Goal: Task Accomplishment & Management: Manage account settings

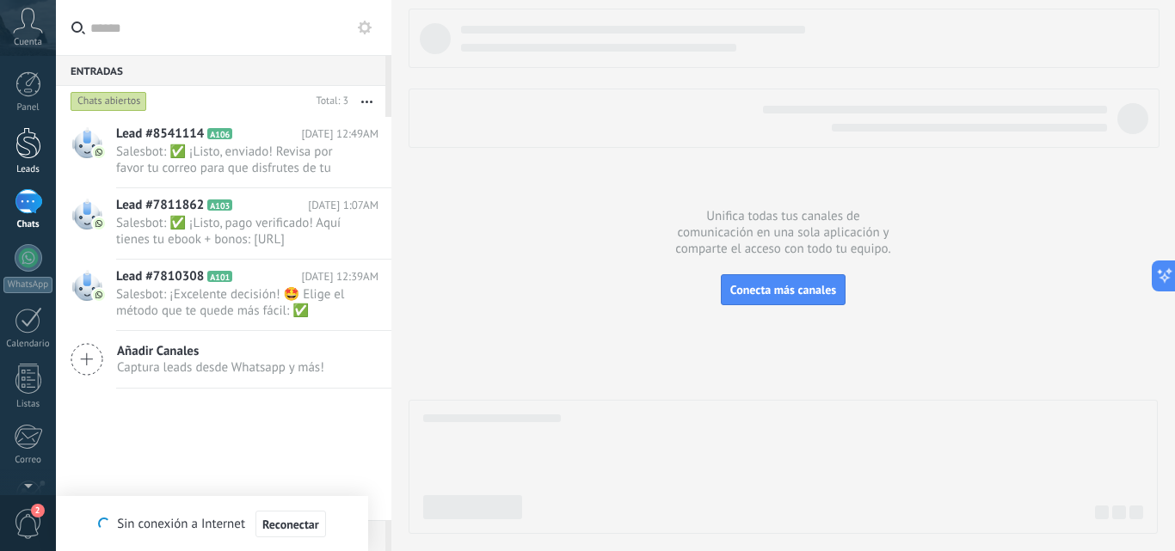
drag, startPoint x: 0, startPoint y: 0, endPoint x: 34, endPoint y: 148, distance: 151.7
click at [34, 148] on div at bounding box center [28, 143] width 26 height 32
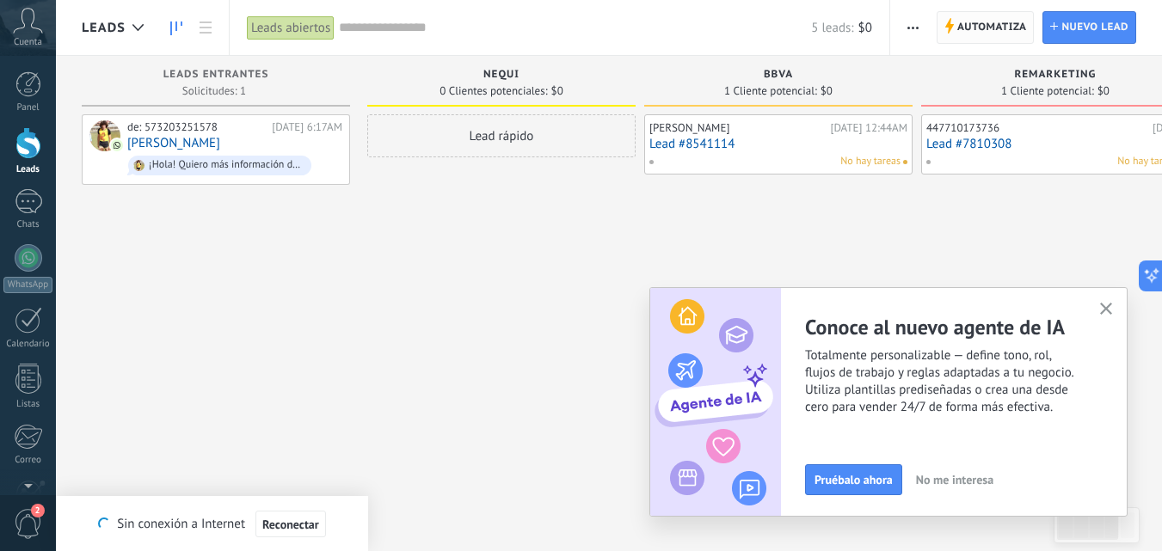
click at [986, 28] on span "Automatiza" at bounding box center [993, 27] width 70 height 31
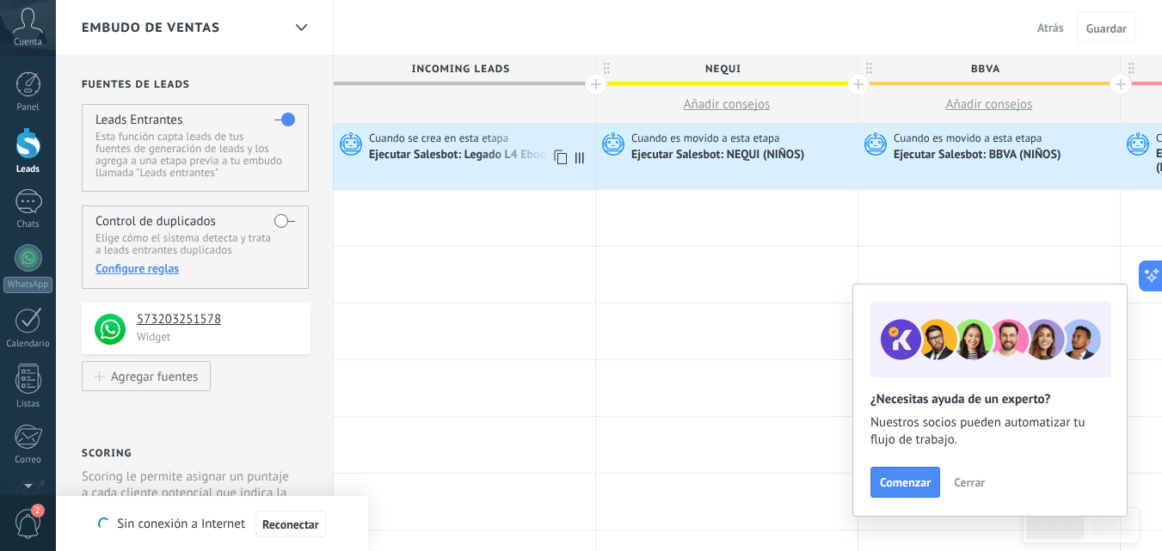
click at [354, 151] on use at bounding box center [351, 143] width 22 height 23
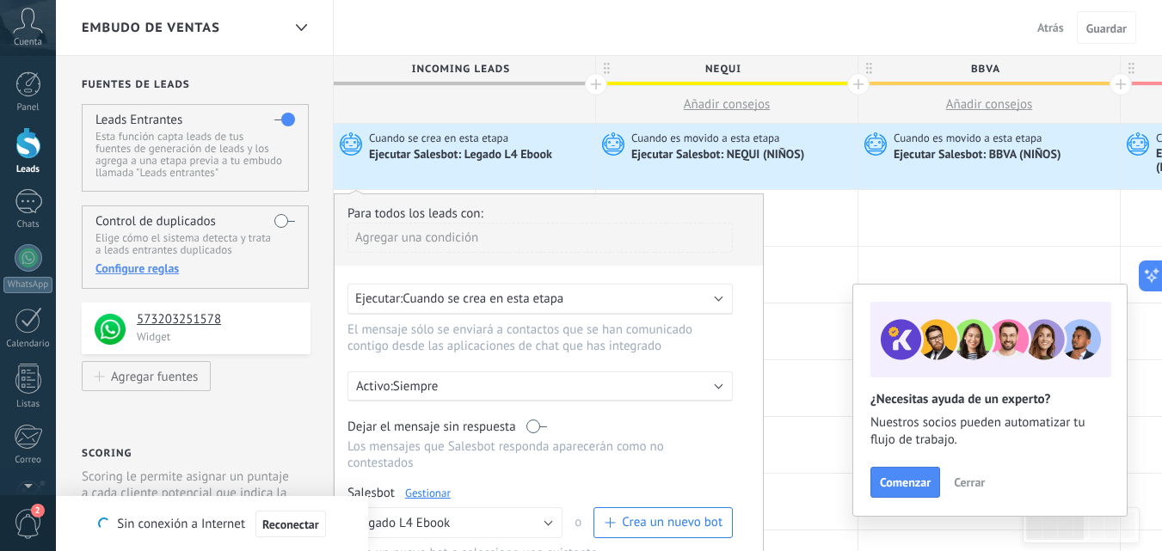
click at [434, 486] on link "Gestionar" at bounding box center [428, 493] width 46 height 15
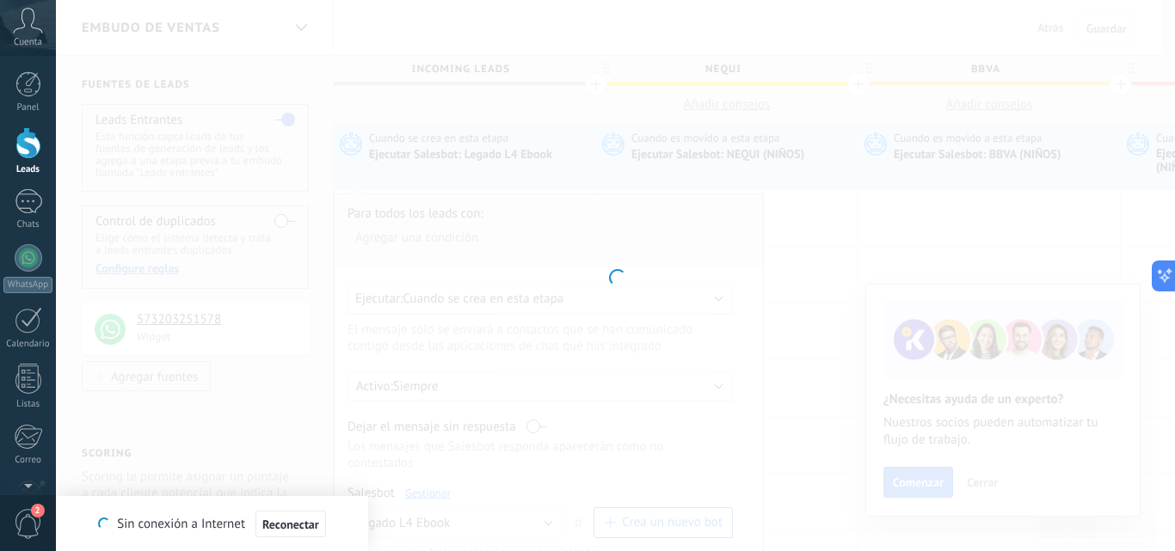
type input "**********"
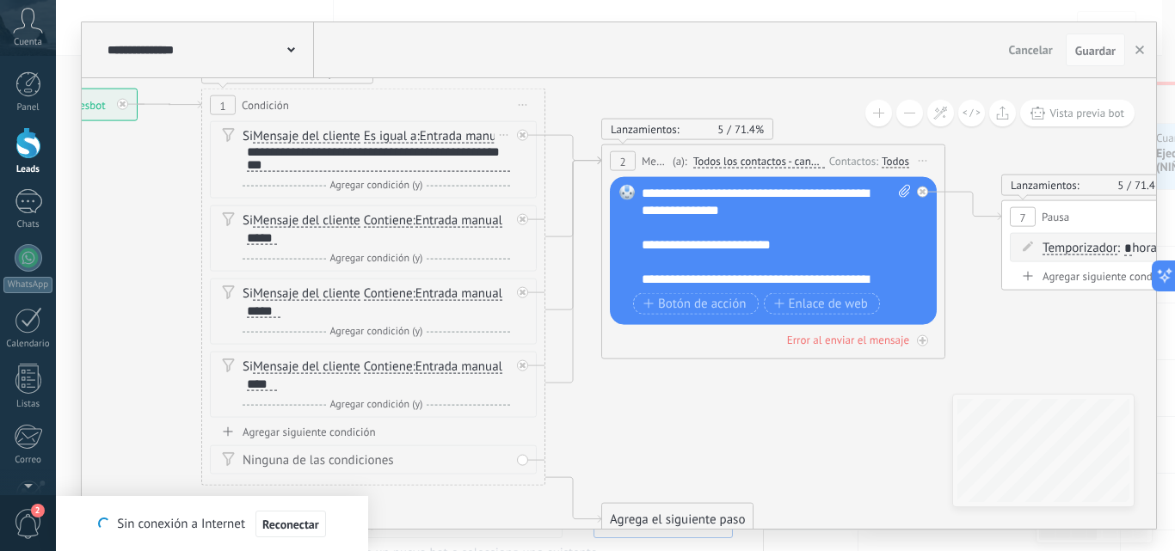
click at [340, 172] on div "**********" at bounding box center [378, 158] width 263 height 27
click at [327, 172] on div "**********" at bounding box center [378, 158] width 263 height 27
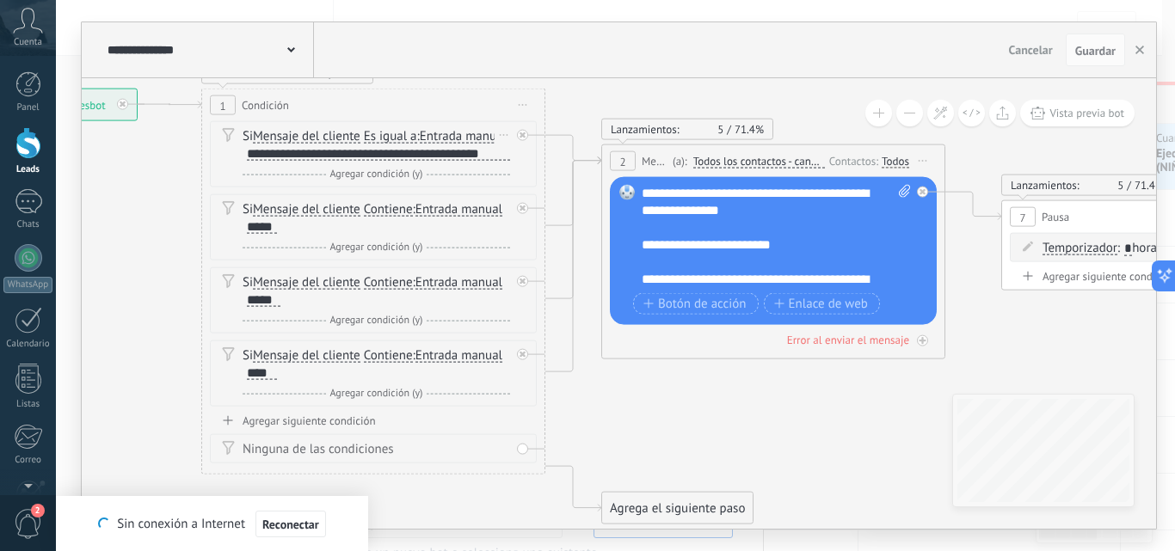
scroll to position [2, 0]
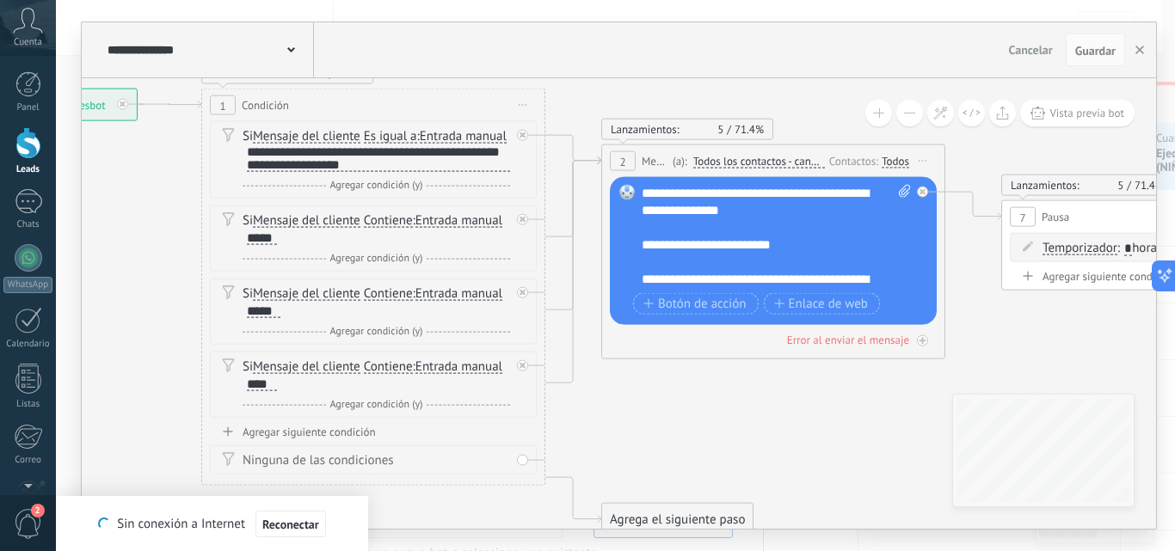
click at [1083, 46] on span "Guardar" at bounding box center [1095, 51] width 40 height 12
click at [1056, 123] on button "Vista previa bot" at bounding box center [1077, 113] width 114 height 27
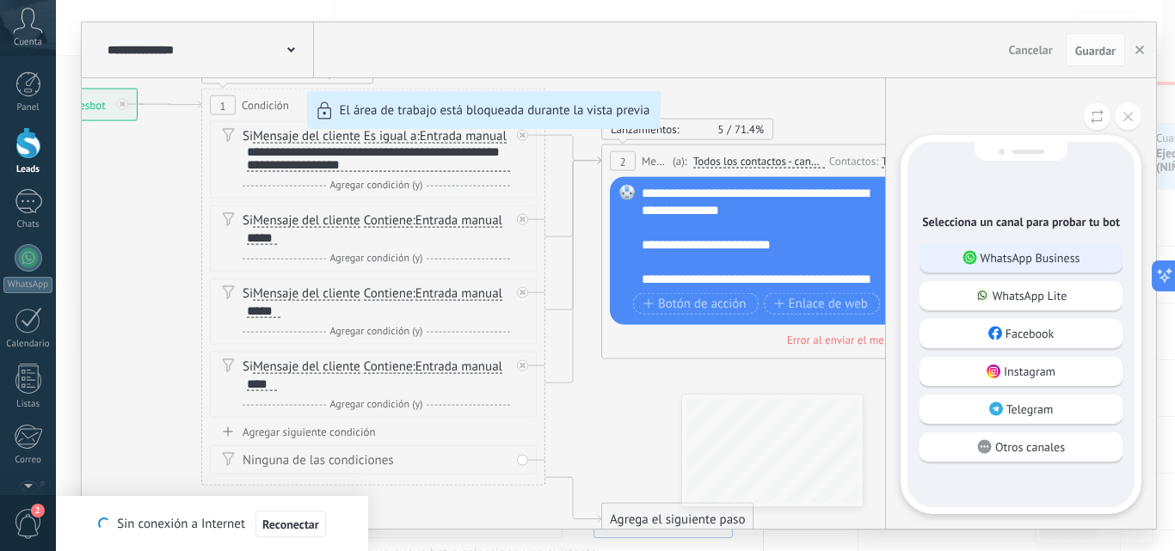
click at [1004, 256] on p "WhatsApp Business" at bounding box center [1031, 257] width 100 height 15
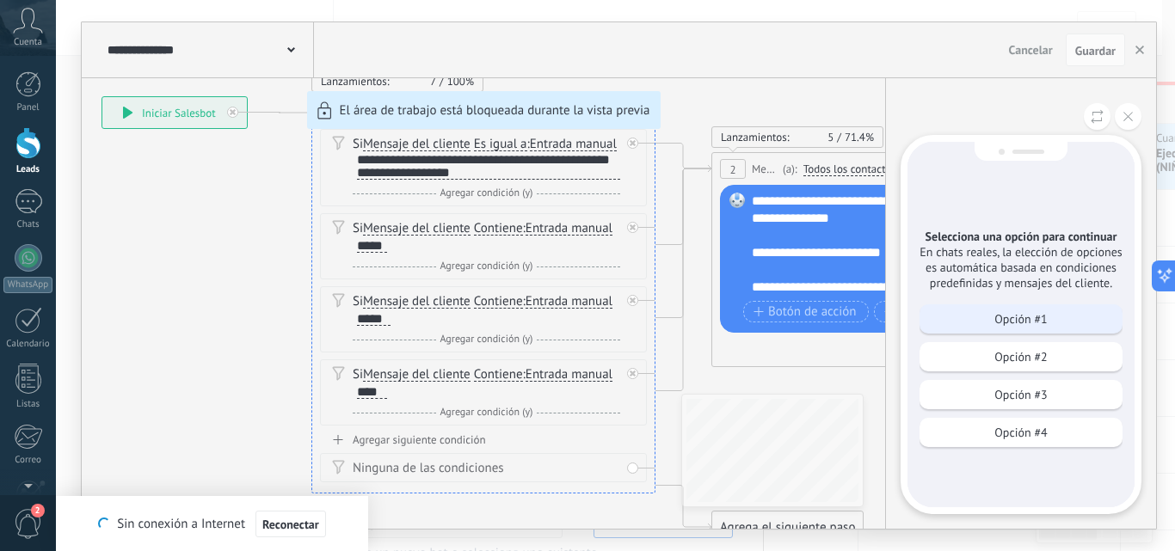
click at [992, 312] on div "Opción #1" at bounding box center [1021, 319] width 203 height 29
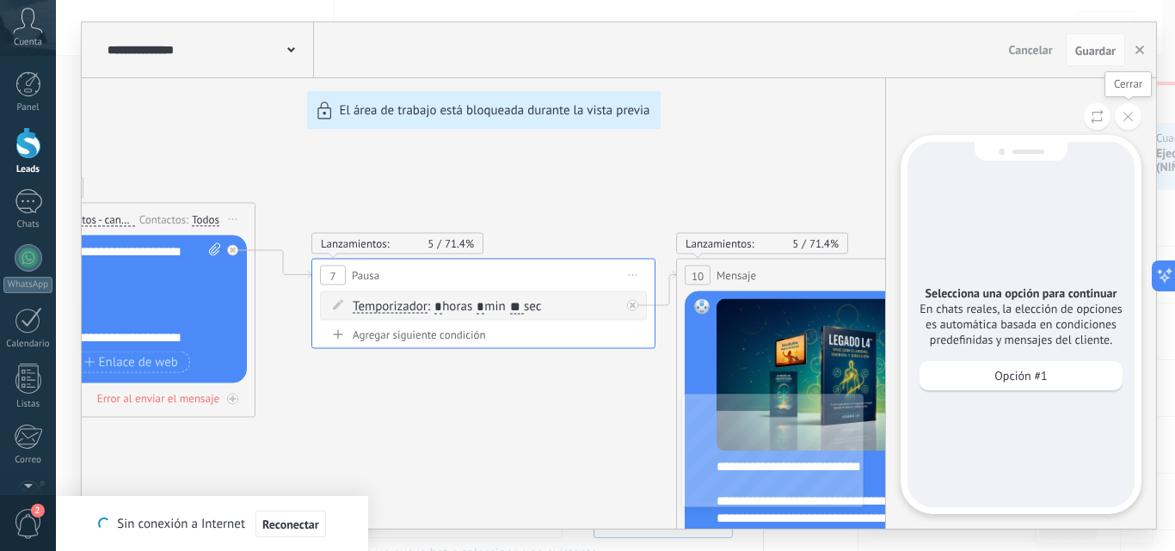
click at [1134, 113] on button at bounding box center [1128, 116] width 27 height 27
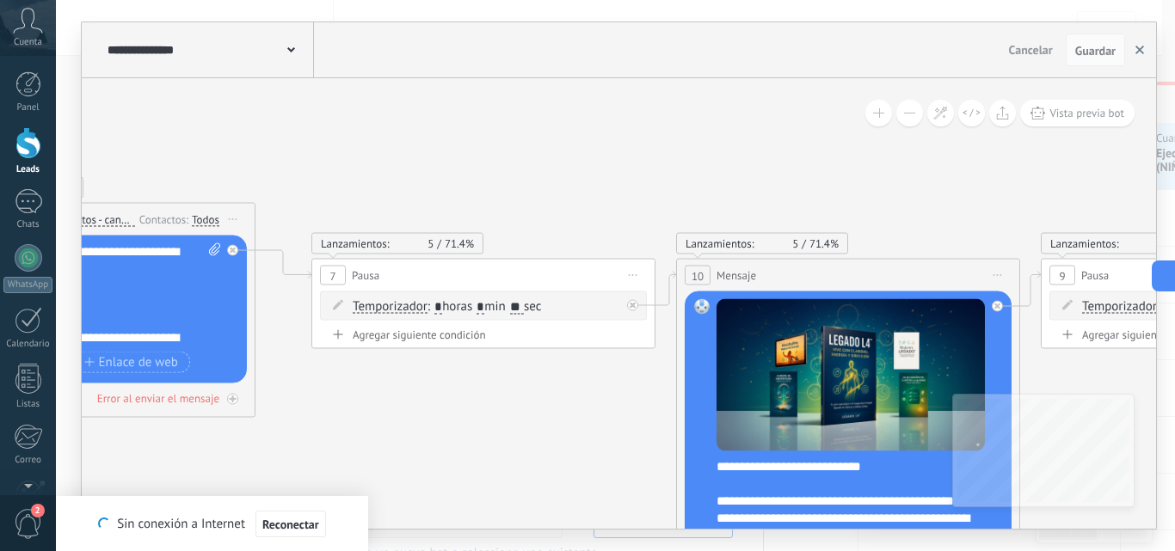
click at [1134, 56] on button "button" at bounding box center [1140, 50] width 26 height 33
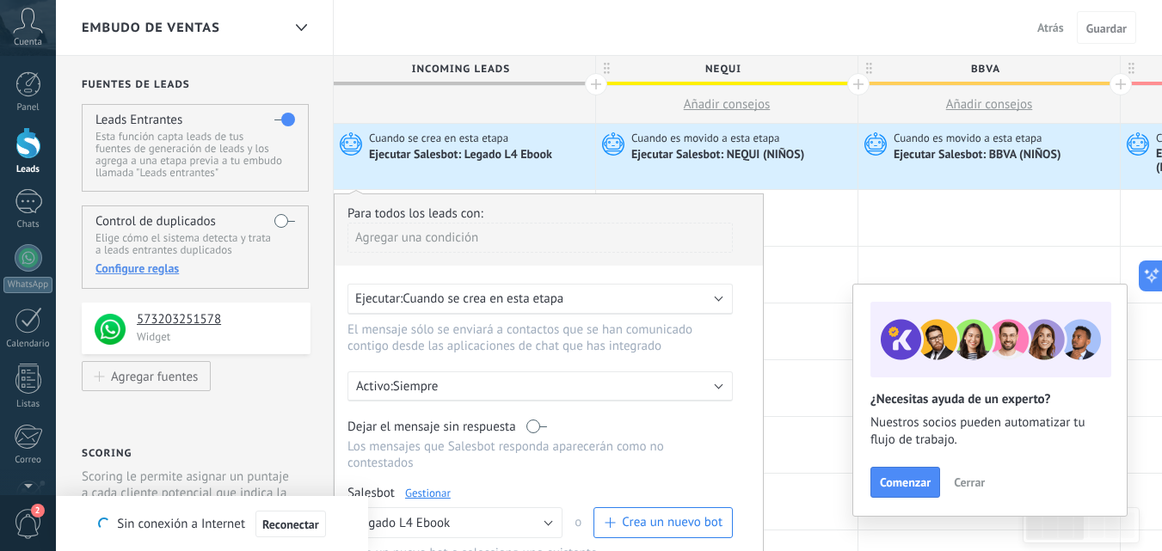
click at [284, 223] on label at bounding box center [284, 221] width 21 height 28
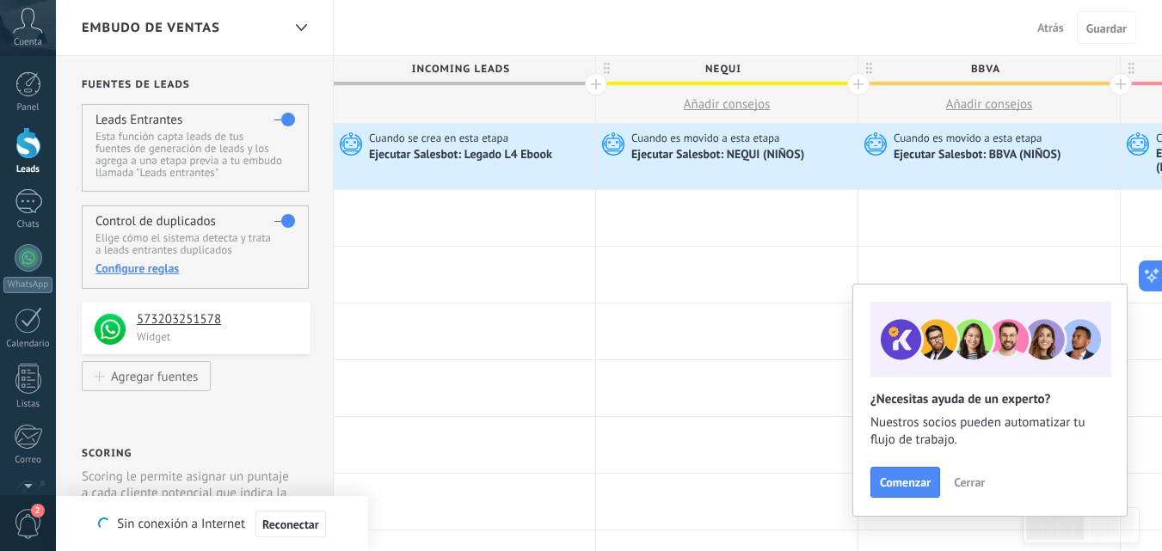
click at [284, 223] on label at bounding box center [284, 221] width 21 height 28
click at [1045, 35] on button "Atrás" at bounding box center [1051, 28] width 40 height 26
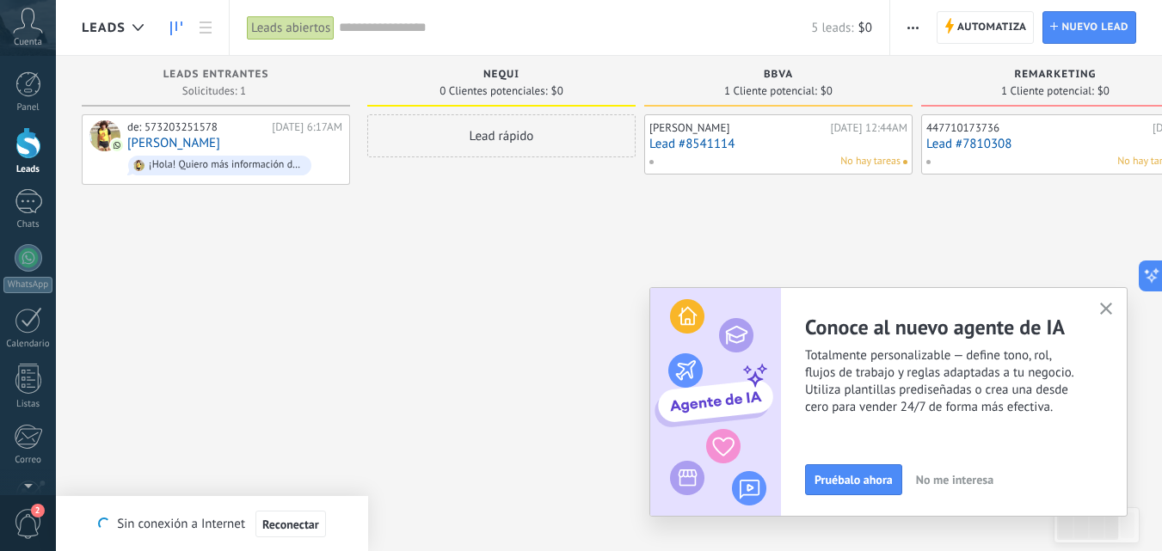
click at [1110, 308] on icon "button" at bounding box center [1106, 309] width 13 height 13
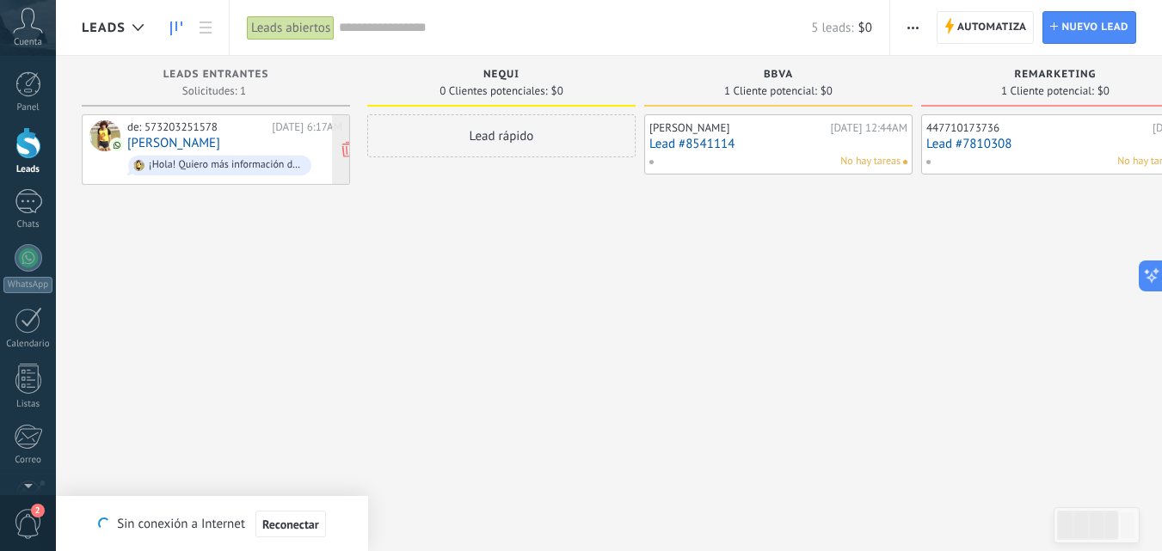
click at [220, 139] on link "[PERSON_NAME]" at bounding box center [173, 143] width 93 height 15
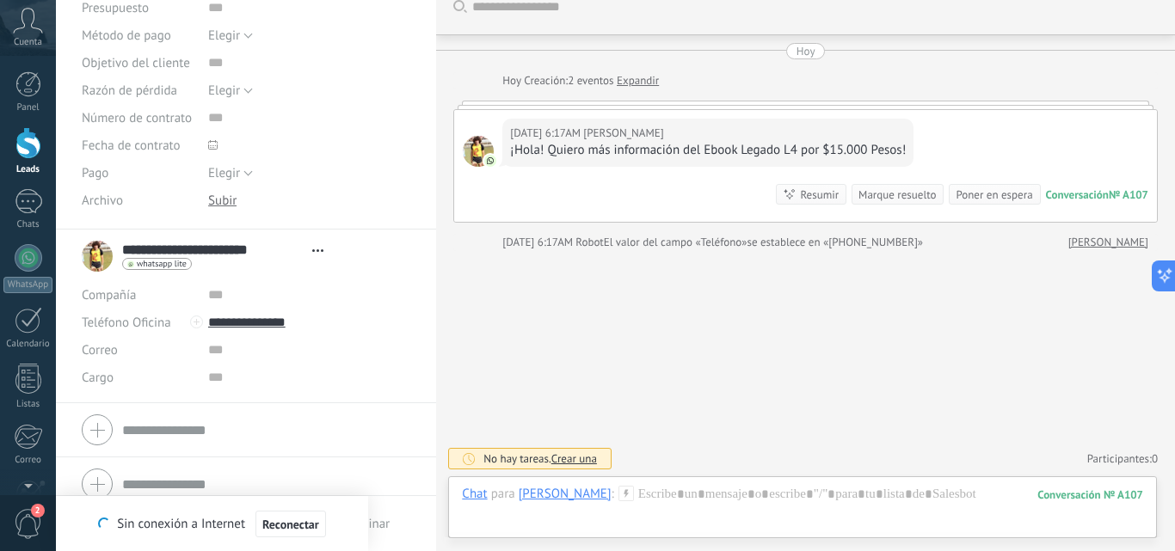
scroll to position [287, 0]
click at [23, 531] on span "2" at bounding box center [28, 524] width 29 height 30
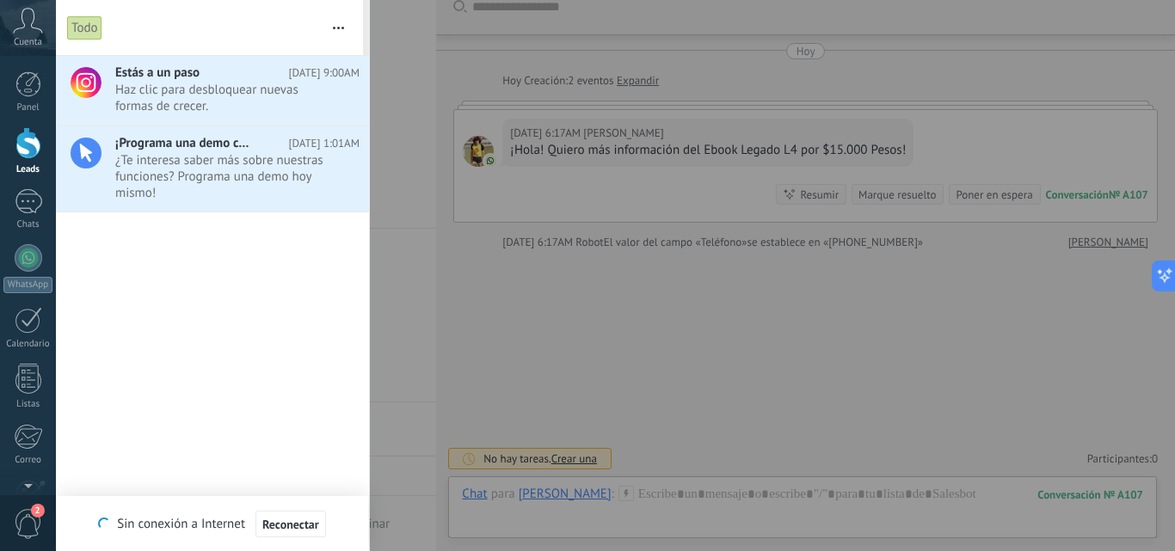
click at [23, 531] on span "2" at bounding box center [28, 524] width 29 height 30
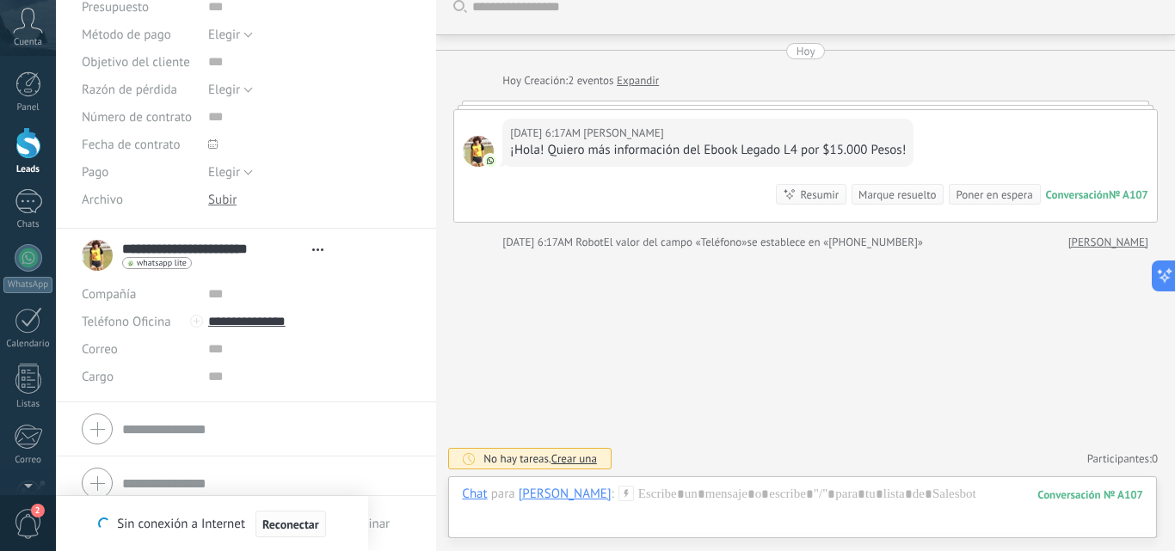
click at [297, 530] on span "Reconectar" at bounding box center [290, 525] width 57 height 12
click at [38, 222] on div "Chats" at bounding box center [28, 224] width 50 height 11
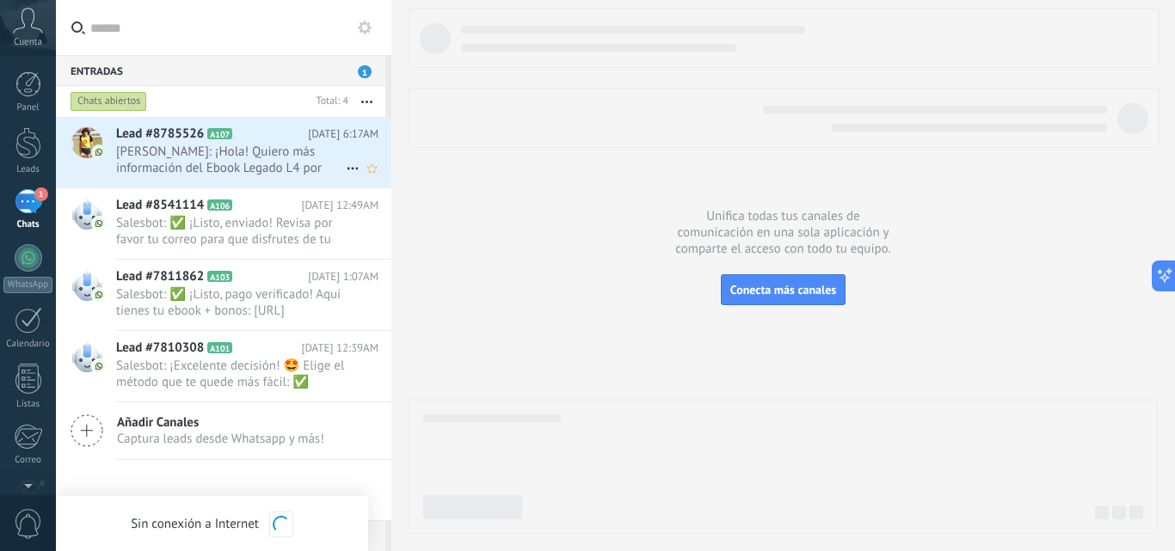
click at [226, 158] on span "[PERSON_NAME]: ¡Hola! Quiero más información del Ebook Legado L4 por $15.000 Pe…" at bounding box center [231, 160] width 230 height 33
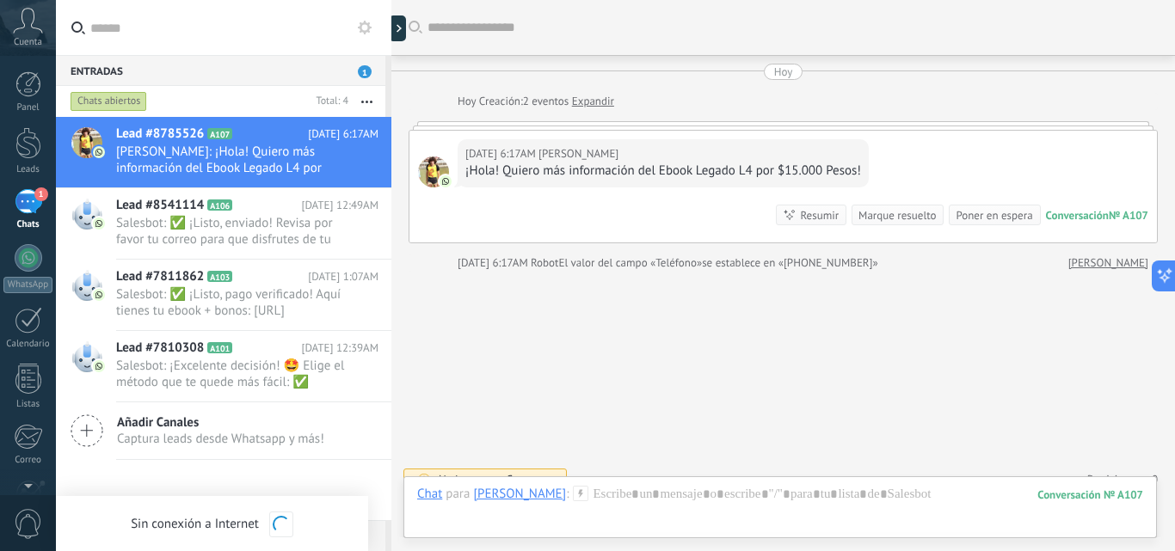
scroll to position [21, 0]
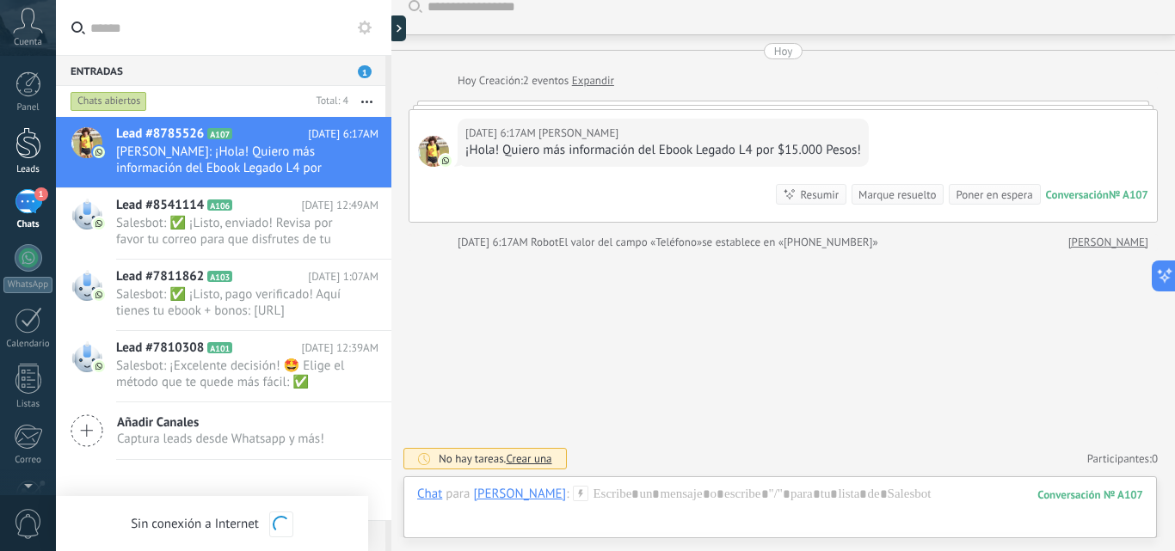
click at [27, 142] on div at bounding box center [28, 143] width 26 height 32
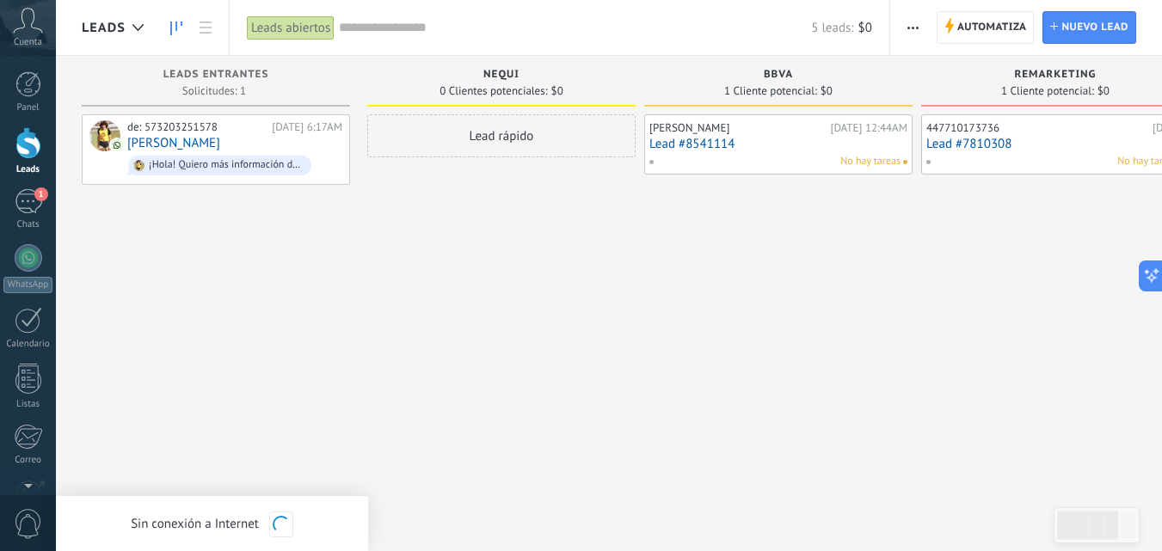
click at [873, 157] on span "No hay tareas" at bounding box center [871, 161] width 60 height 15
click at [688, 140] on link "Lead #8541114" at bounding box center [779, 144] width 258 height 15
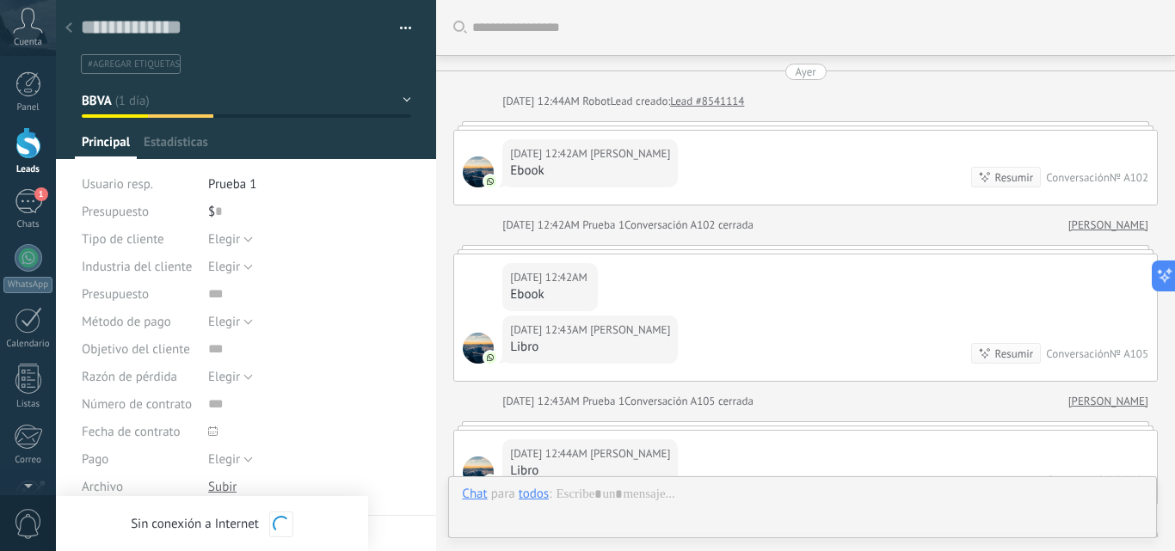
type textarea "**********"
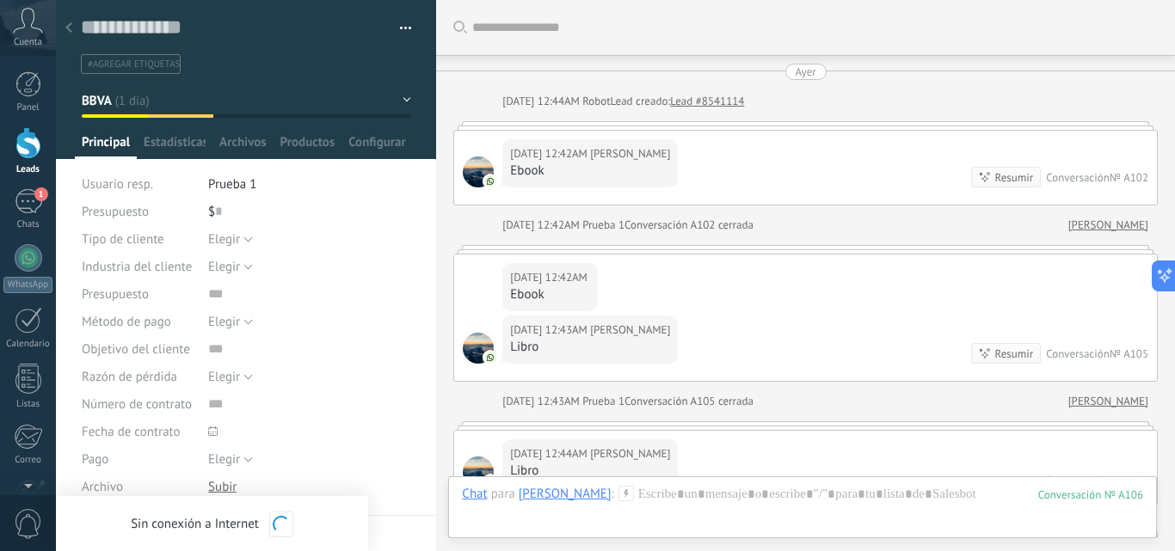
scroll to position [3084, 0]
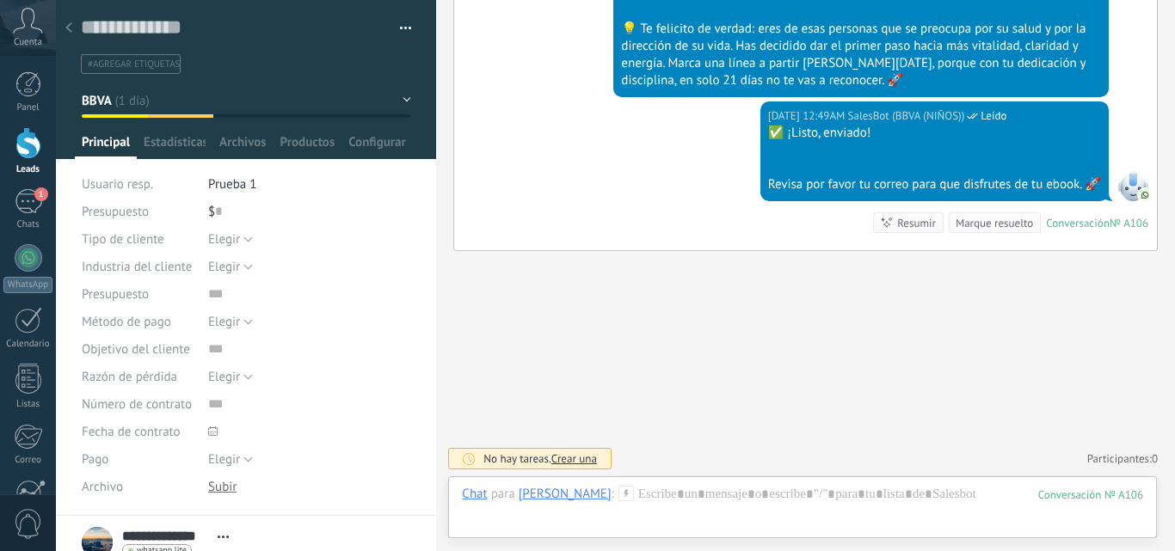
scroll to position [26, 0]
click at [64, 31] on div at bounding box center [69, 29] width 24 height 34
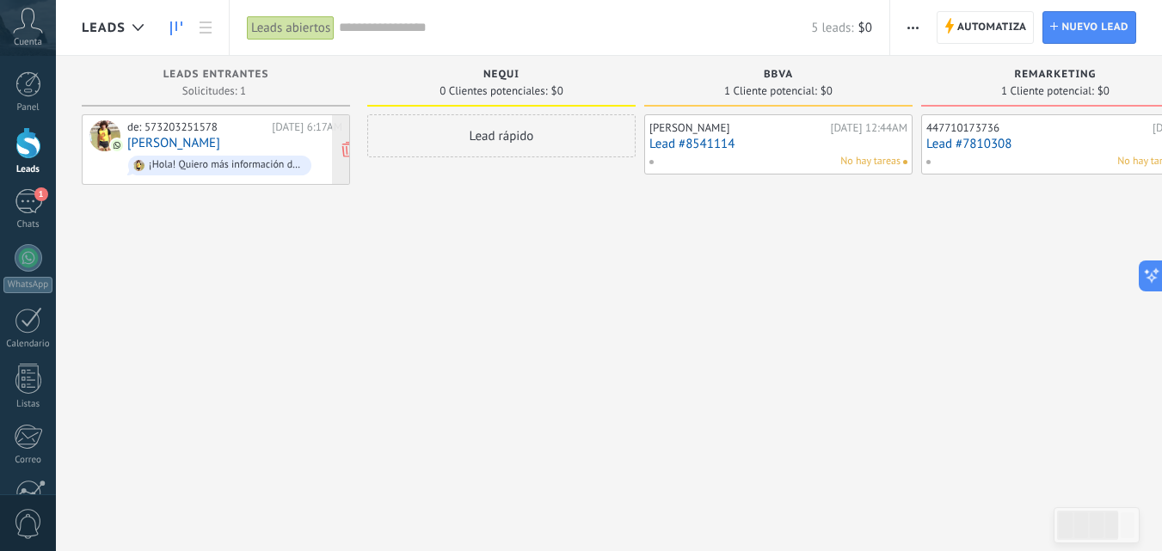
click at [220, 146] on link "[PERSON_NAME]" at bounding box center [173, 143] width 93 height 15
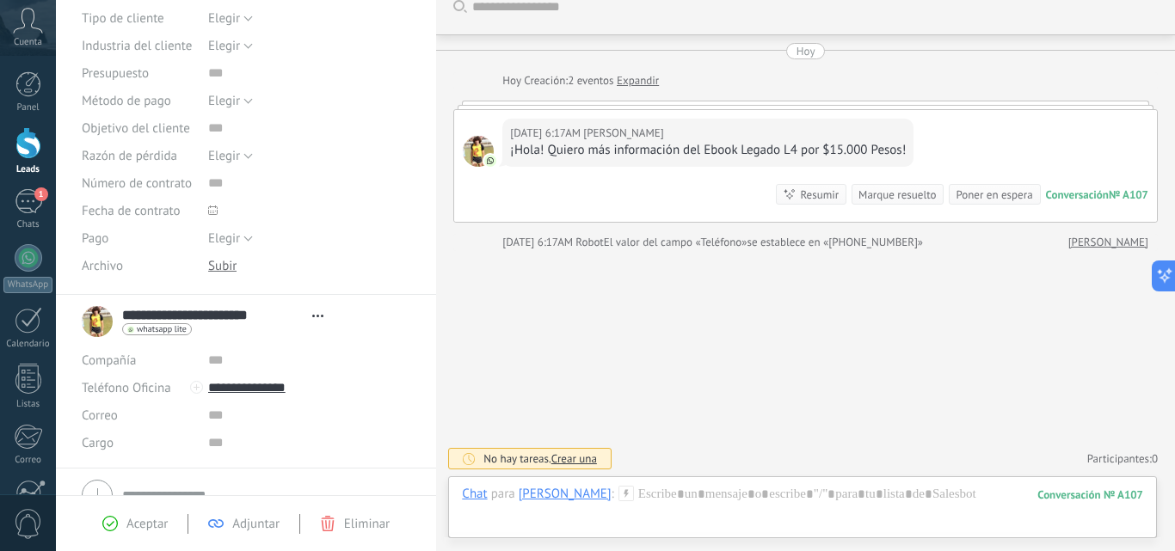
scroll to position [303, 0]
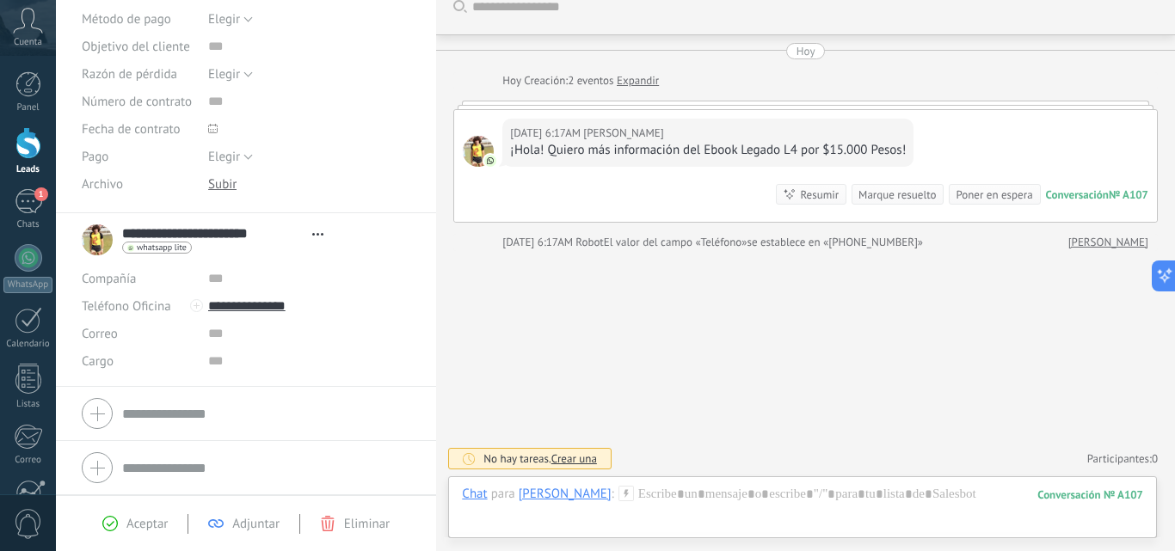
click at [129, 531] on span "Aceptar" at bounding box center [146, 524] width 41 height 16
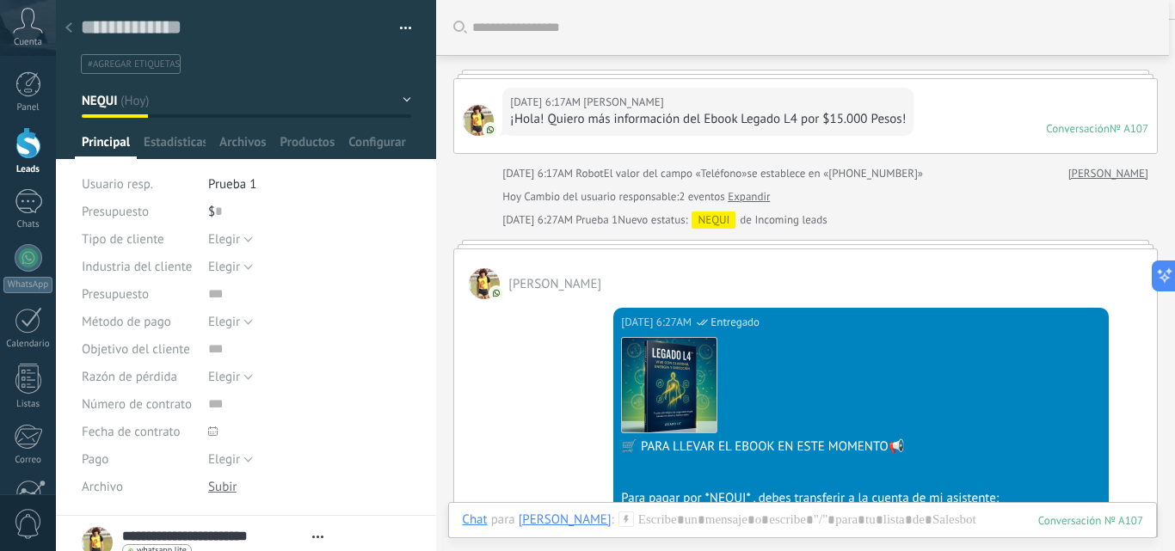
scroll to position [51, 0]
click at [71, 29] on icon at bounding box center [68, 27] width 7 height 10
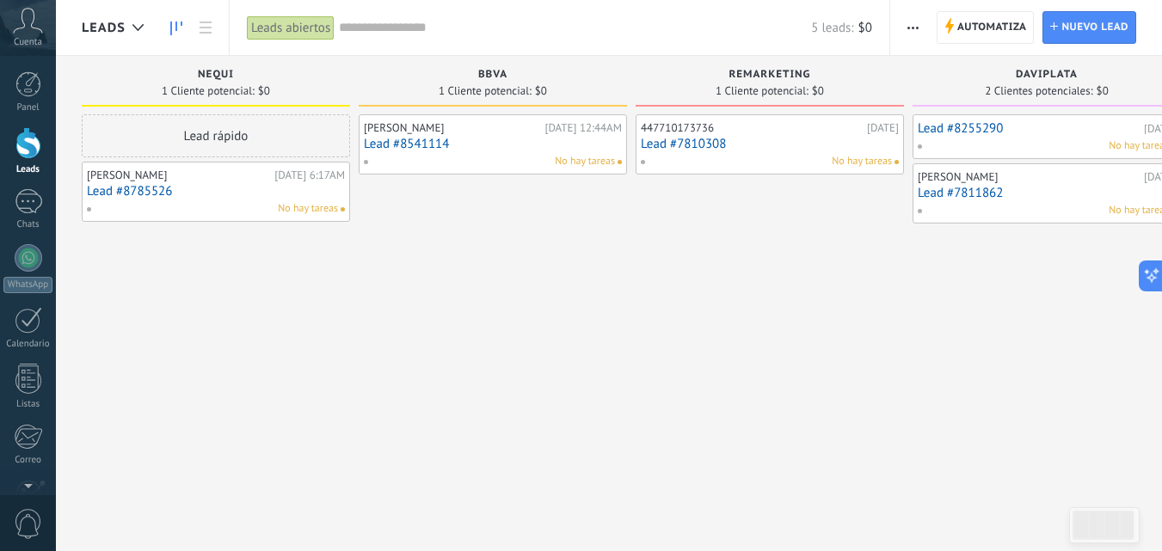
click at [565, 142] on link "Lead #8541114" at bounding box center [493, 144] width 258 height 15
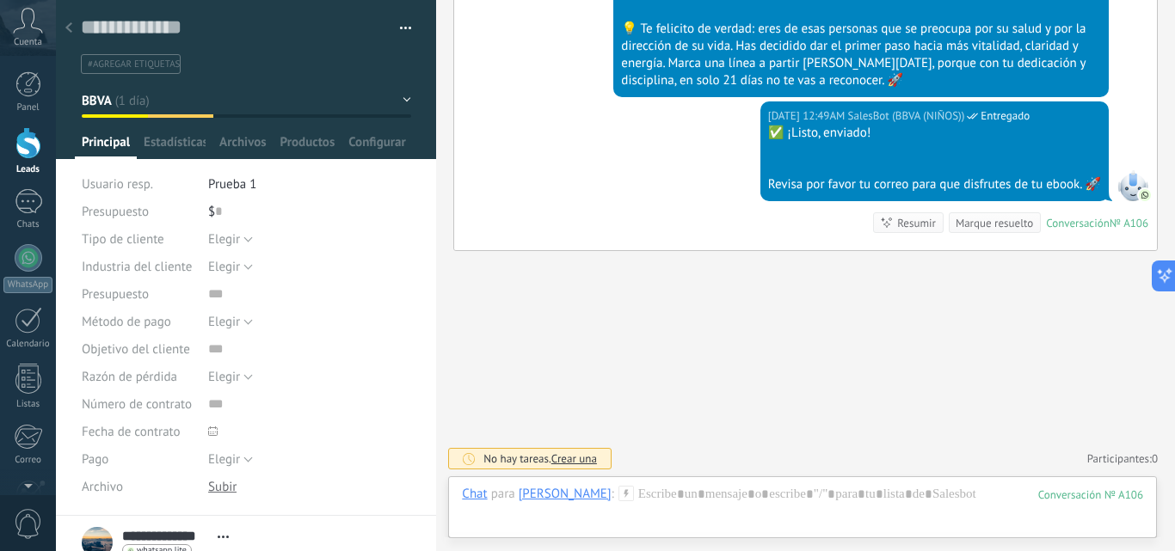
click at [391, 22] on button "button" at bounding box center [399, 28] width 25 height 26
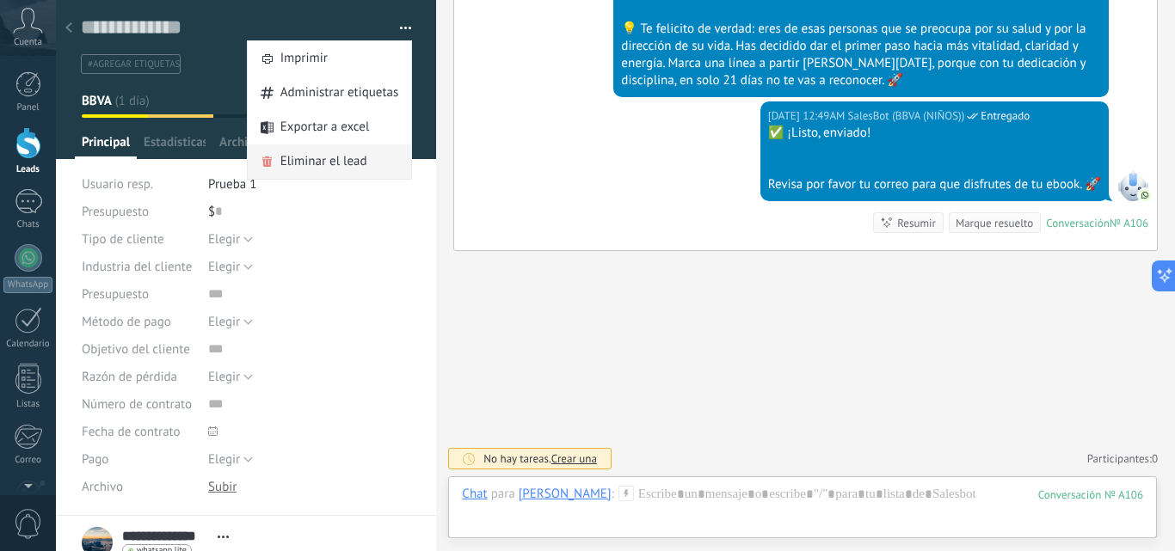
click at [323, 169] on span "Eliminar el lead" at bounding box center [323, 162] width 87 height 34
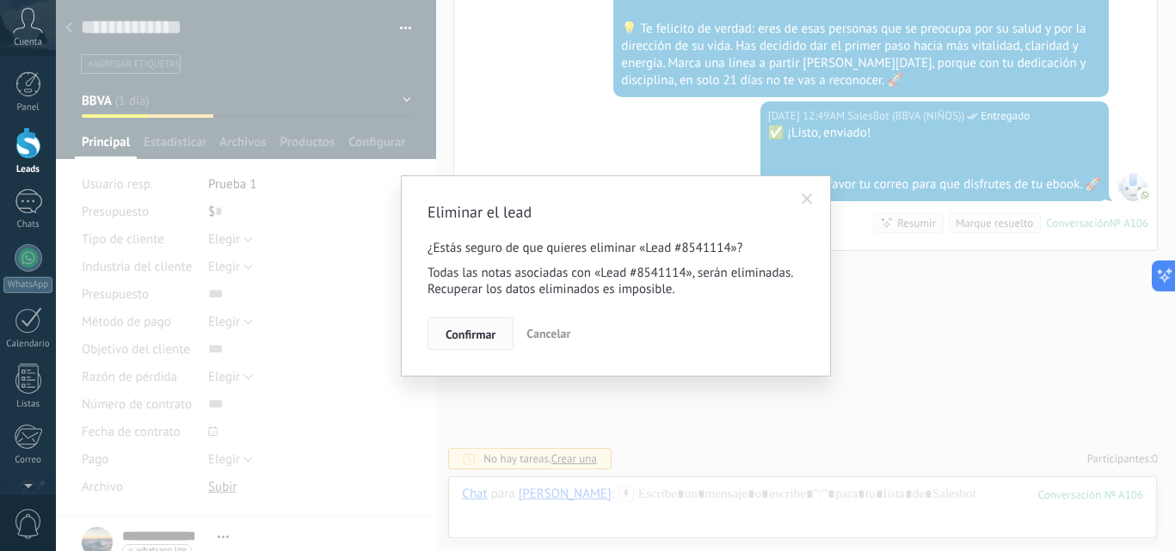
click at [471, 329] on span "Confirmar" at bounding box center [471, 335] width 50 height 12
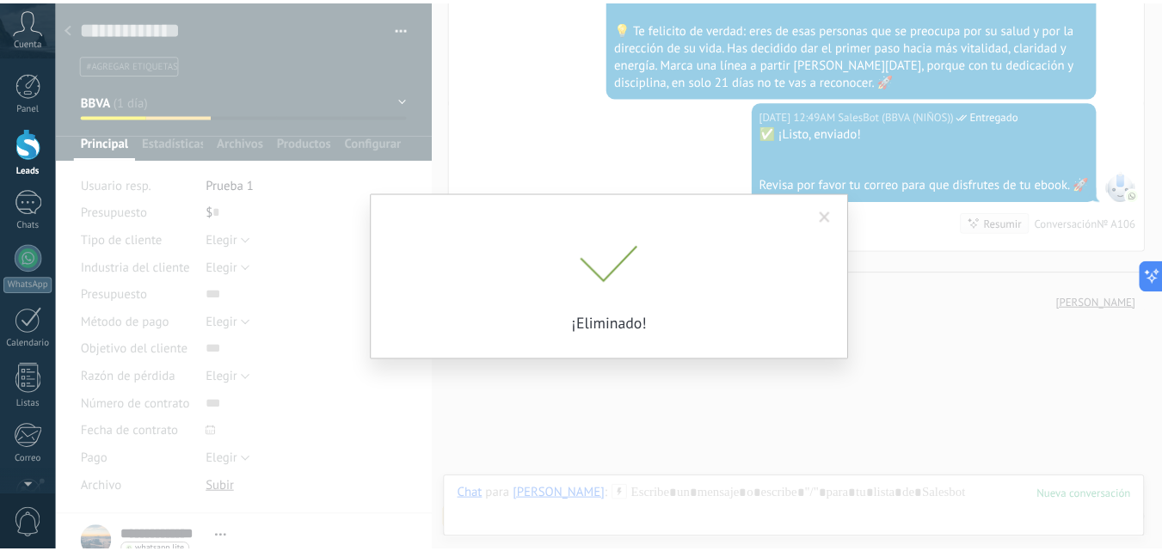
scroll to position [3144, 0]
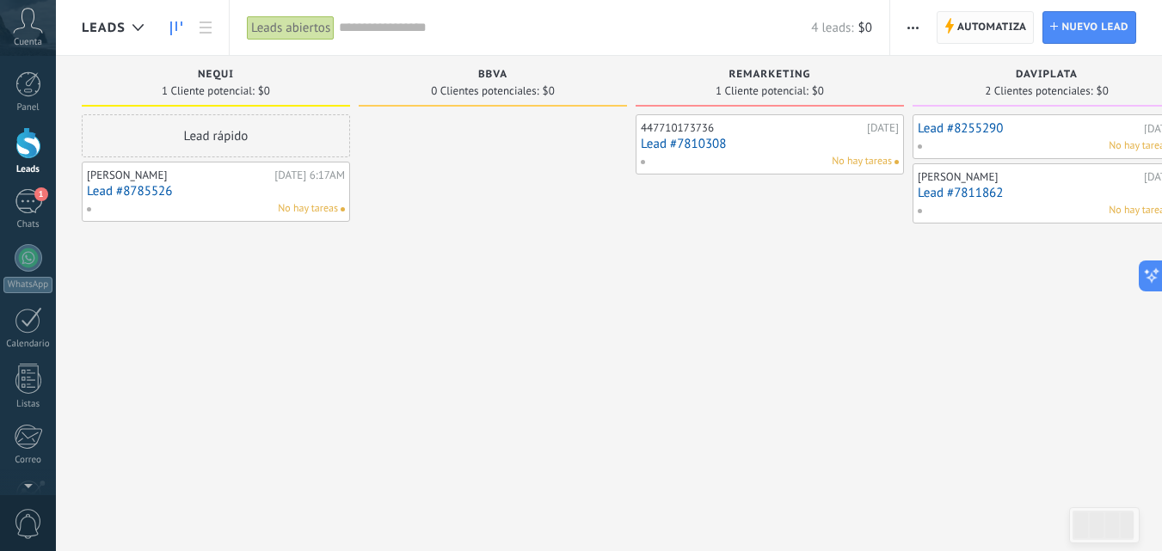
click at [962, 24] on span "Automatiza" at bounding box center [993, 27] width 70 height 31
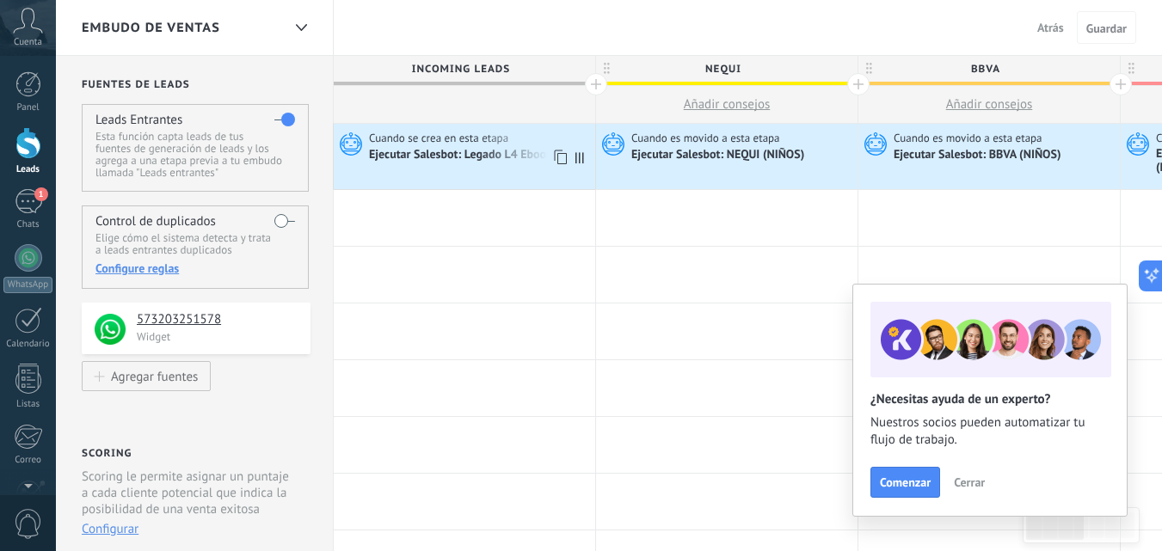
click at [347, 142] on use at bounding box center [351, 143] width 22 height 23
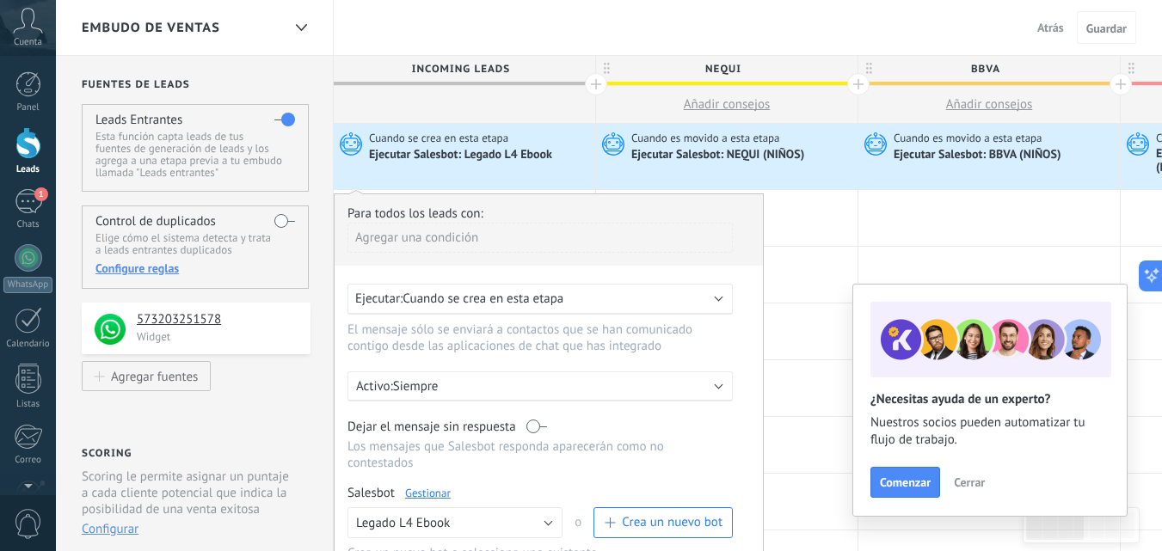
scroll to position [175, 0]
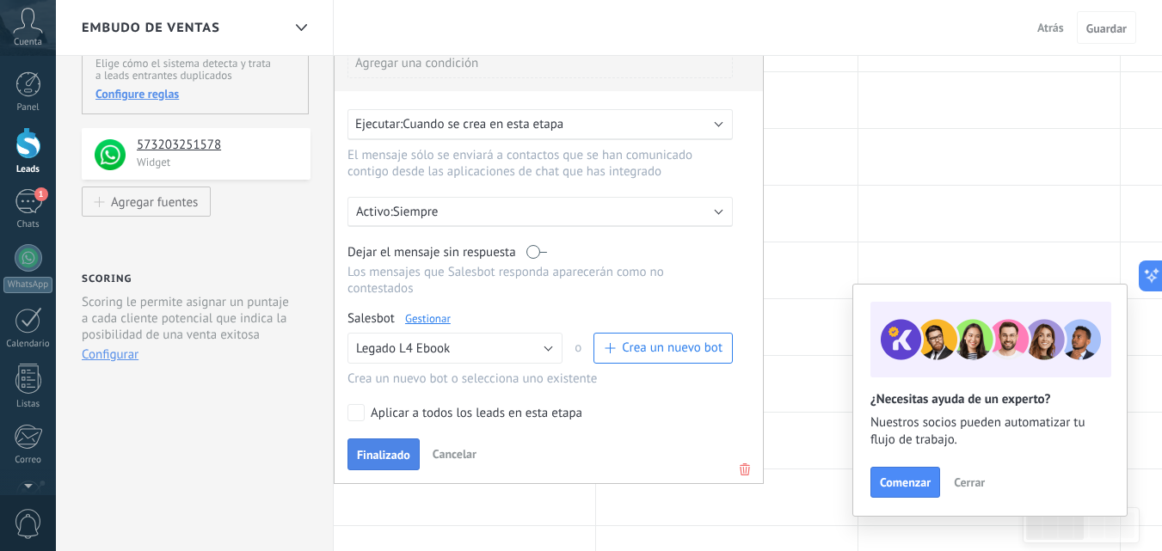
click at [389, 456] on button "Finalizado" at bounding box center [384, 455] width 72 height 33
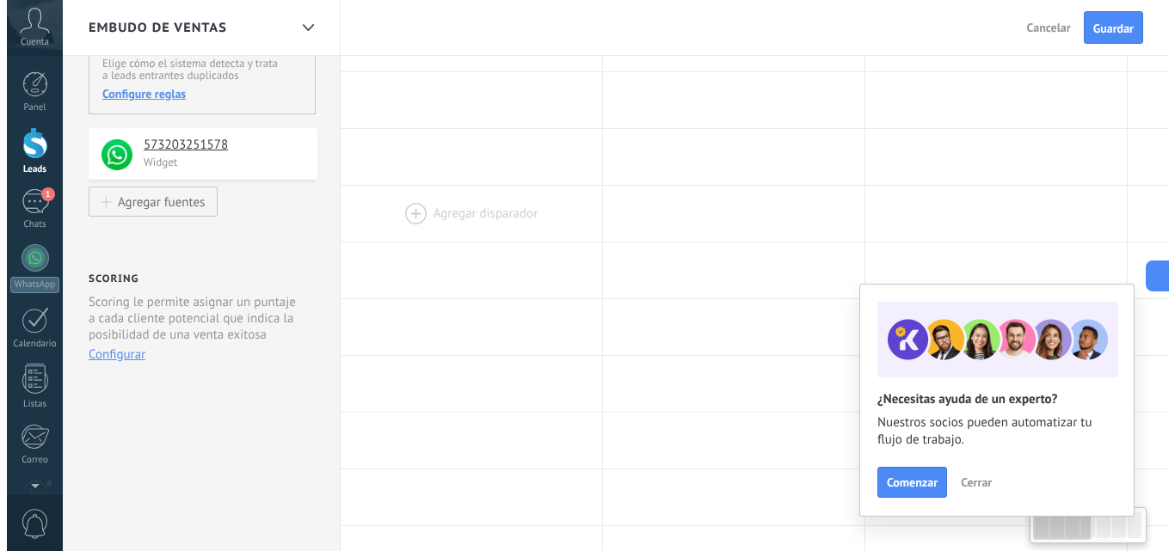
scroll to position [0, 0]
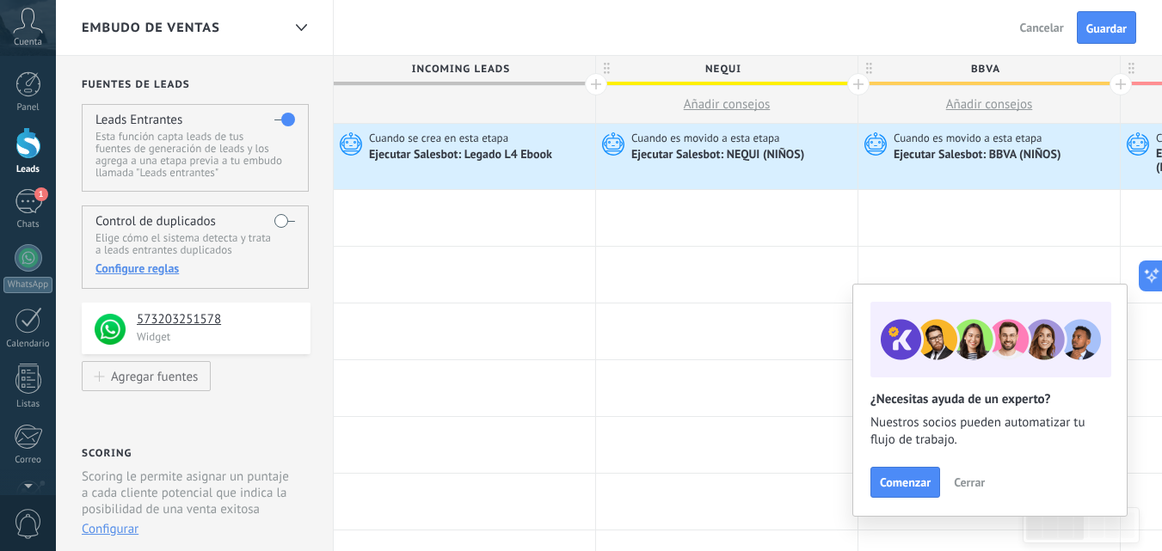
click at [28, 161] on link "Leads" at bounding box center [28, 151] width 56 height 48
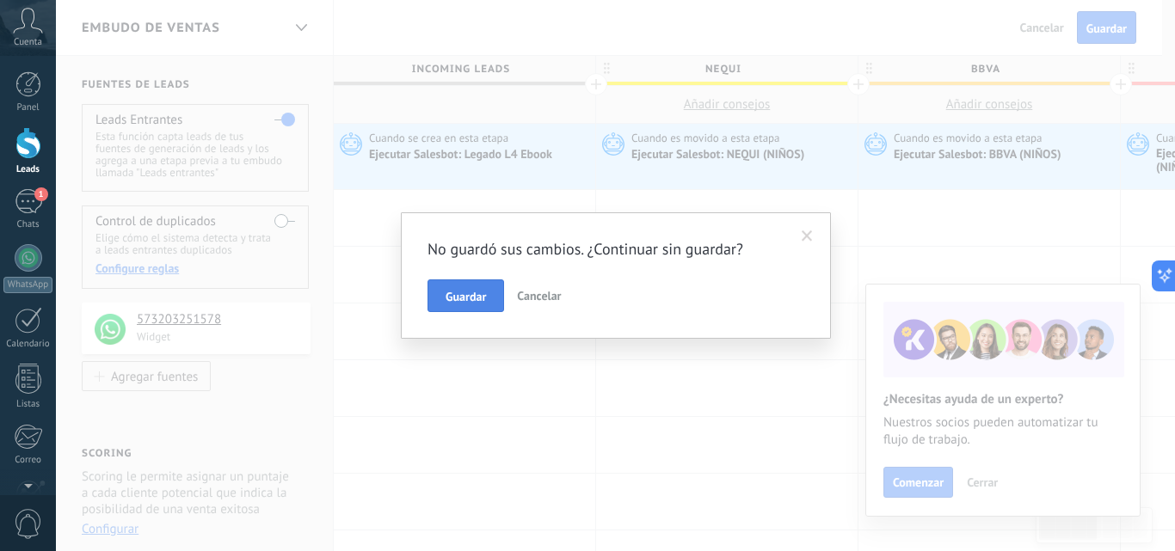
click at [456, 297] on span "Guardar" at bounding box center [466, 297] width 40 height 12
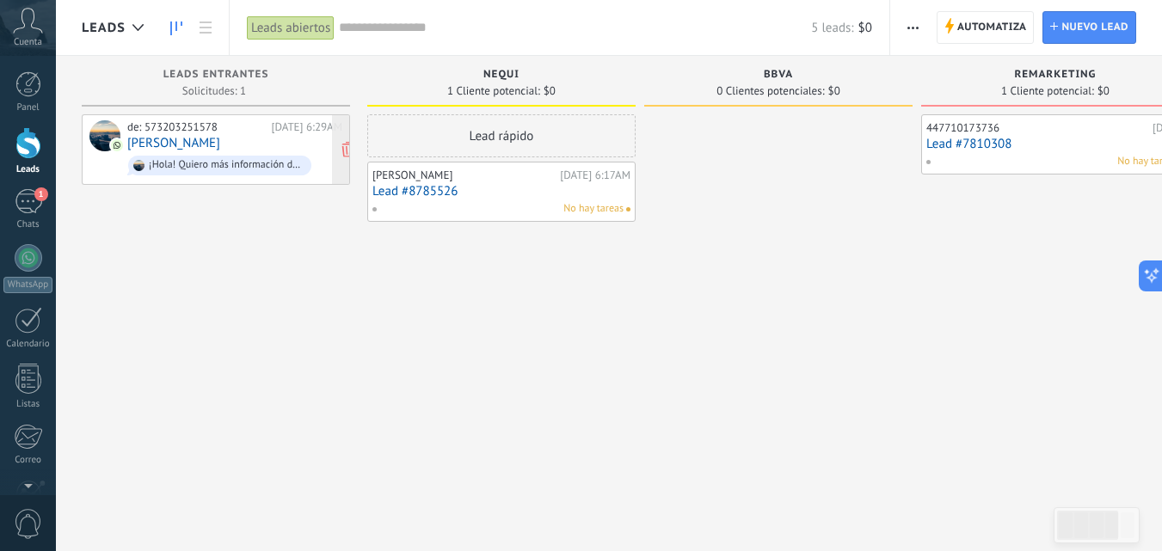
click at [196, 126] on div "de: 573203251578" at bounding box center [196, 127] width 139 height 14
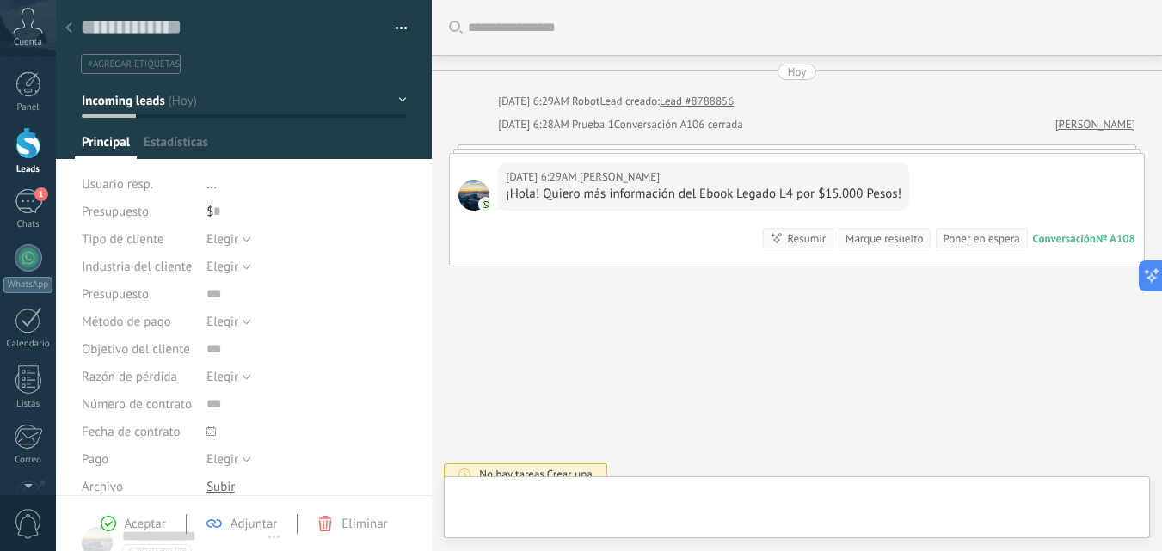
type textarea "**********"
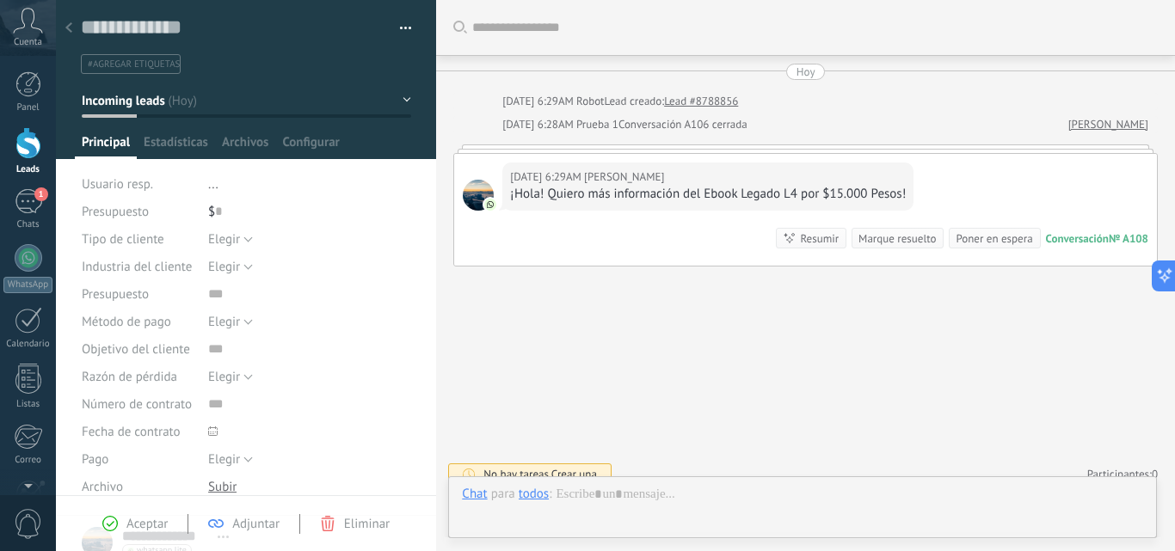
scroll to position [15, 0]
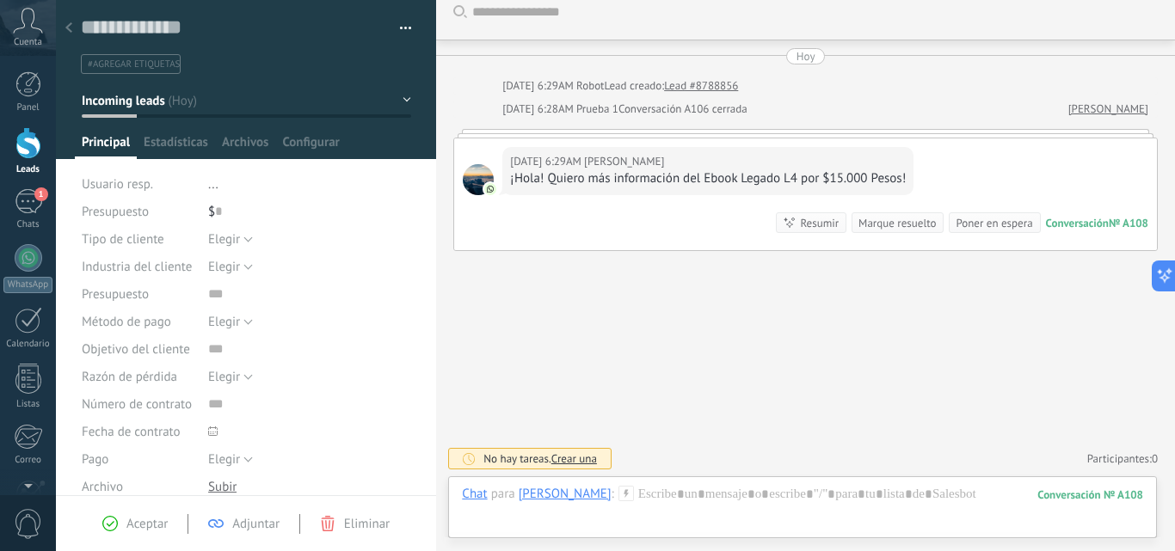
click at [29, 166] on div "Leads" at bounding box center [28, 169] width 50 height 11
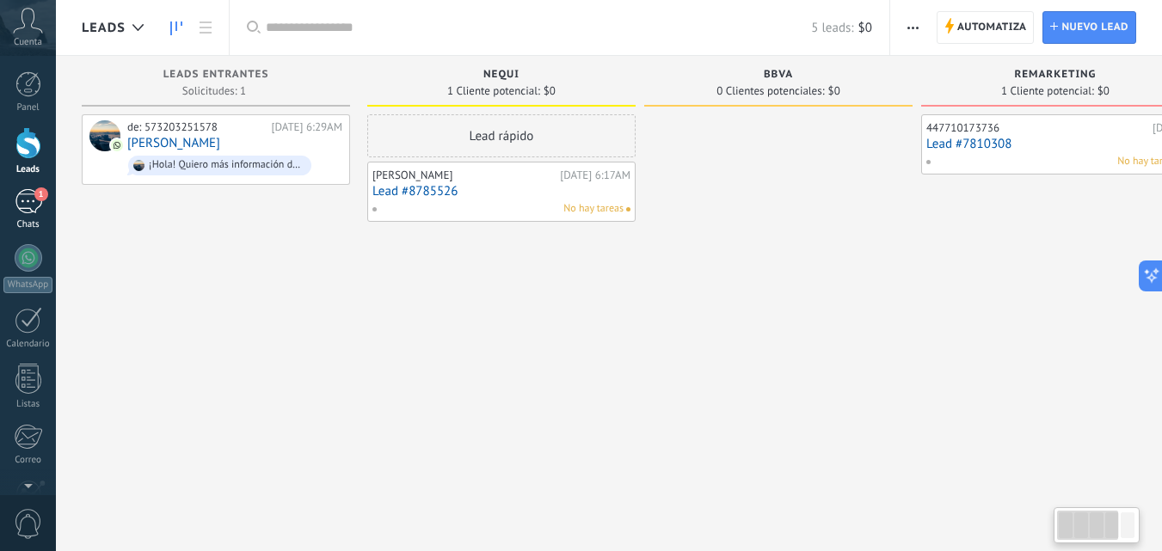
click at [33, 200] on div "1" at bounding box center [29, 201] width 28 height 25
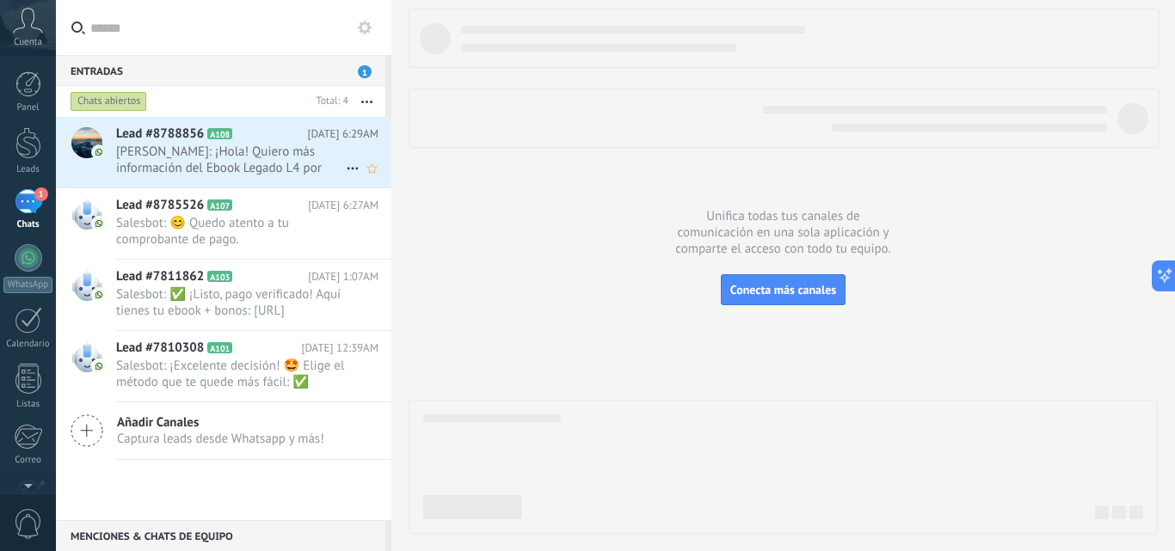
click at [244, 151] on span "Miguel Linares: ¡Hola! Quiero más información del Ebook Legado L4 por $15.000 P…" at bounding box center [231, 160] width 230 height 33
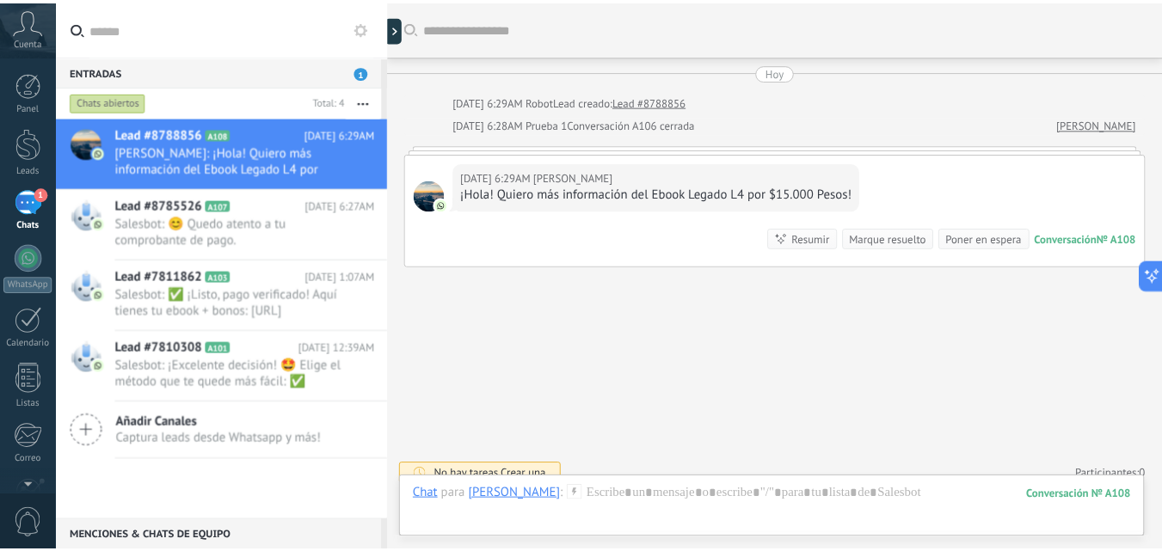
scroll to position [15, 0]
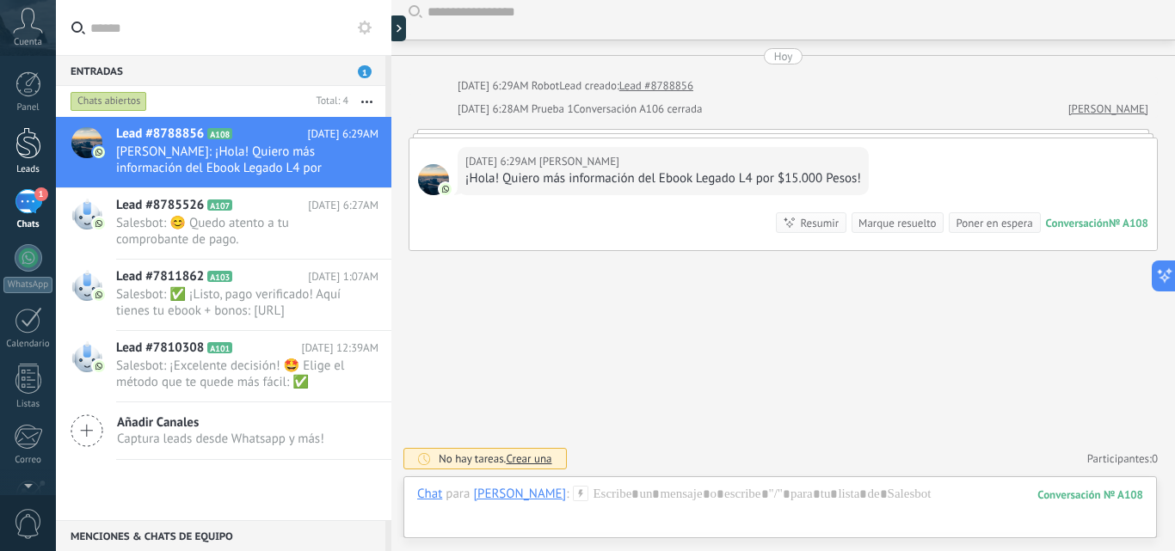
click at [14, 150] on link "Leads" at bounding box center [28, 151] width 56 height 48
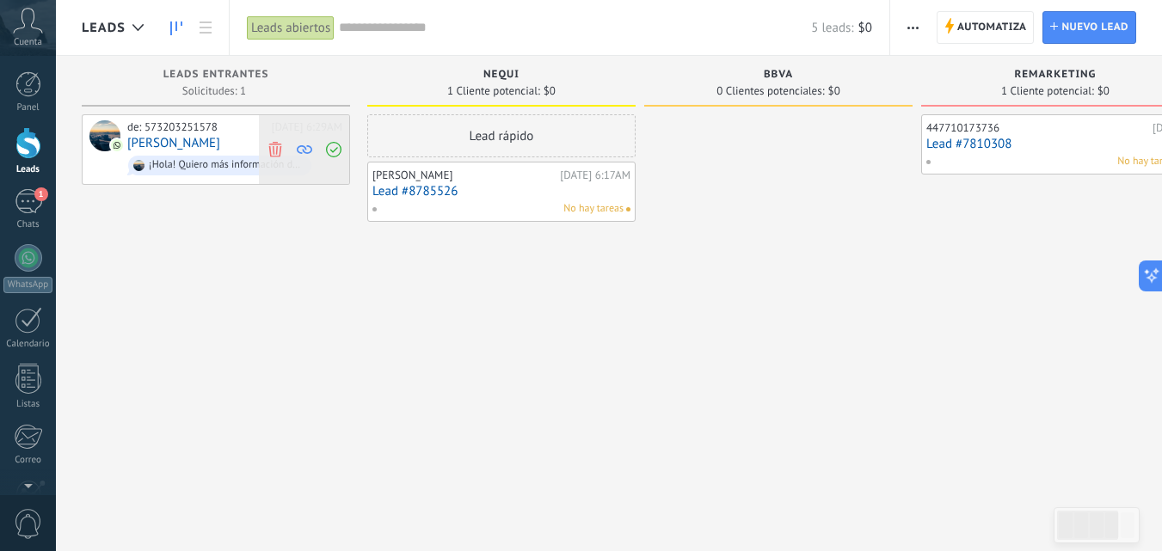
click at [333, 151] on use at bounding box center [333, 149] width 15 height 15
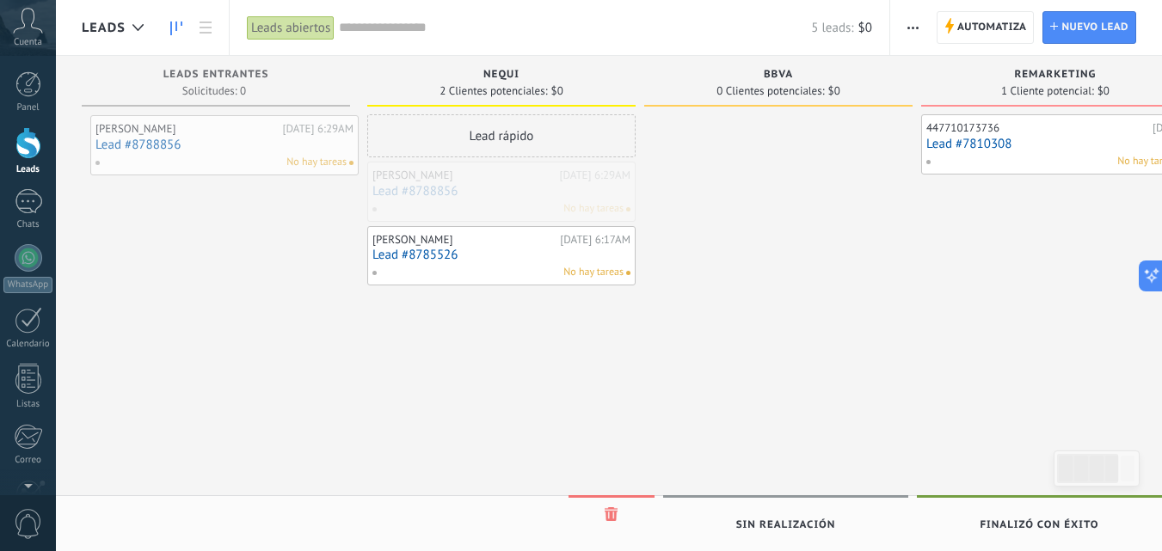
drag, startPoint x: 439, startPoint y: 177, endPoint x: 120, endPoint y: 131, distance: 321.7
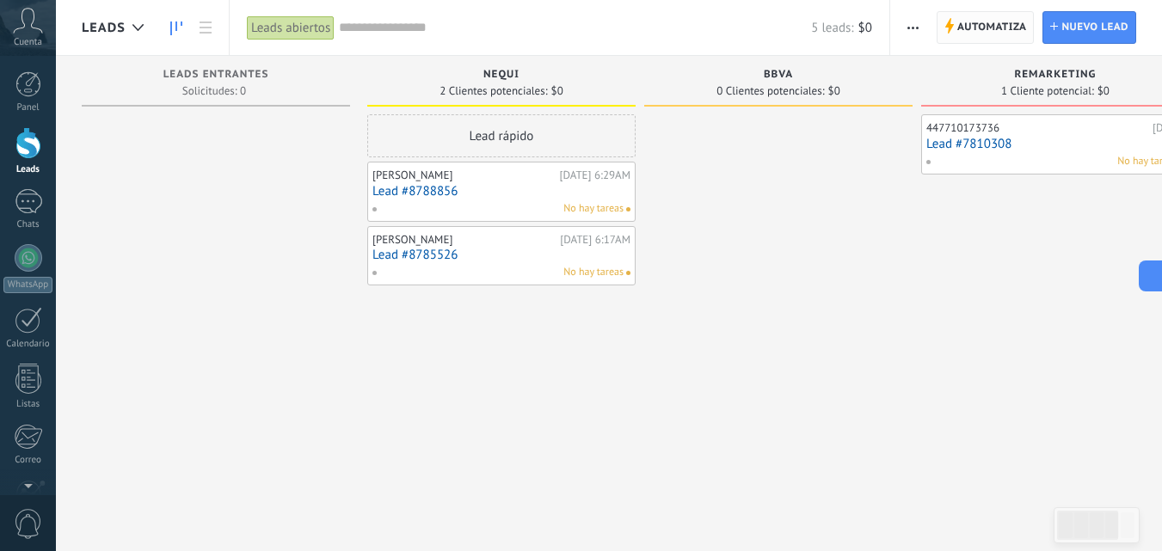
click at [1002, 23] on span "Automatiza" at bounding box center [993, 27] width 70 height 31
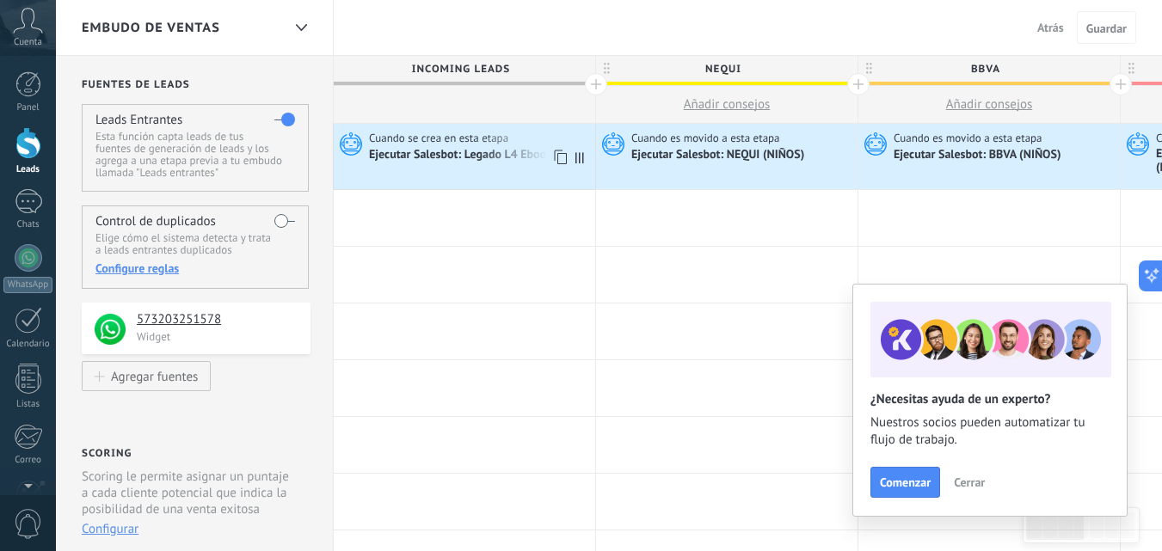
click at [344, 145] on use at bounding box center [351, 143] width 22 height 23
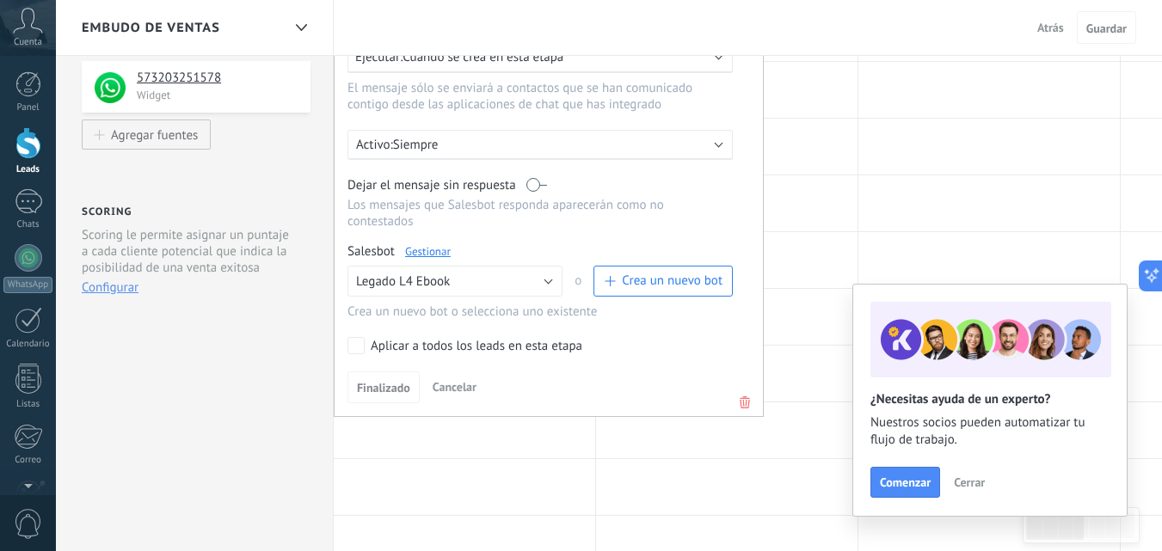
scroll to position [243, 0]
click at [369, 382] on span "Finalizado" at bounding box center [383, 386] width 53 height 12
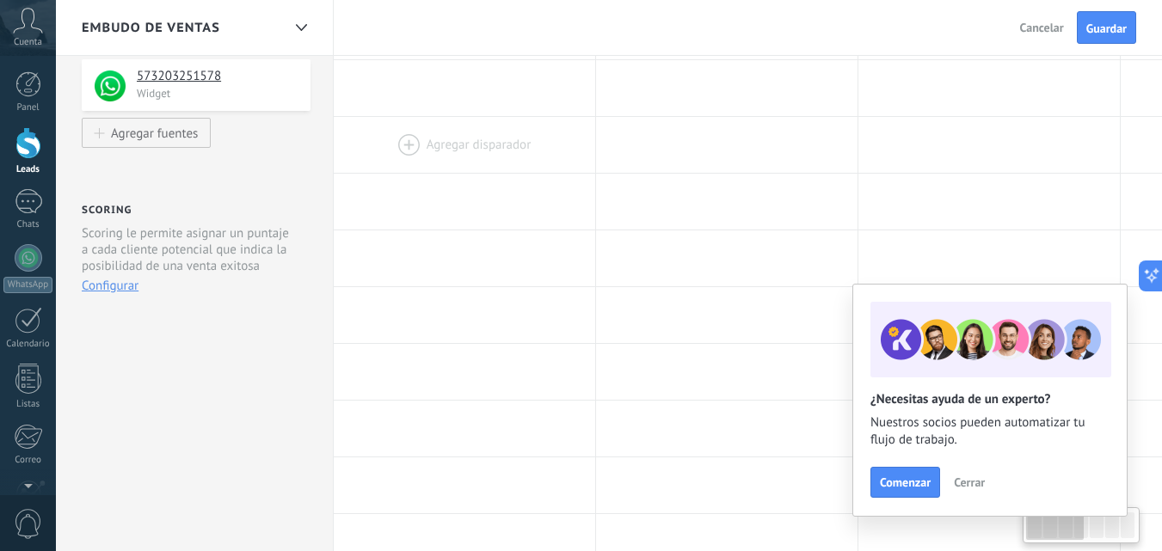
scroll to position [0, 0]
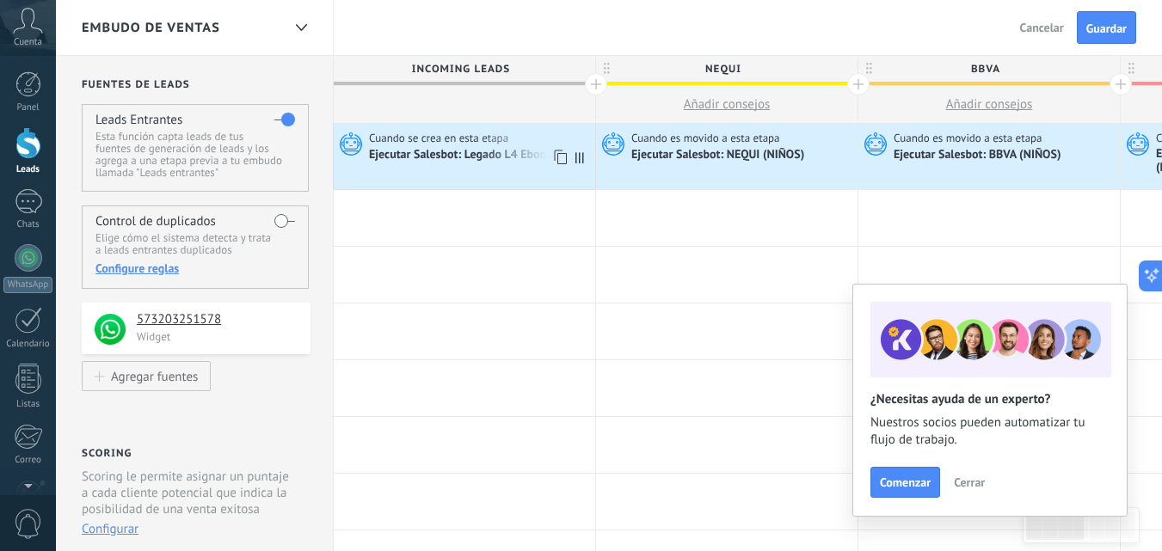
click at [347, 137] on icon at bounding box center [348, 144] width 29 height 26
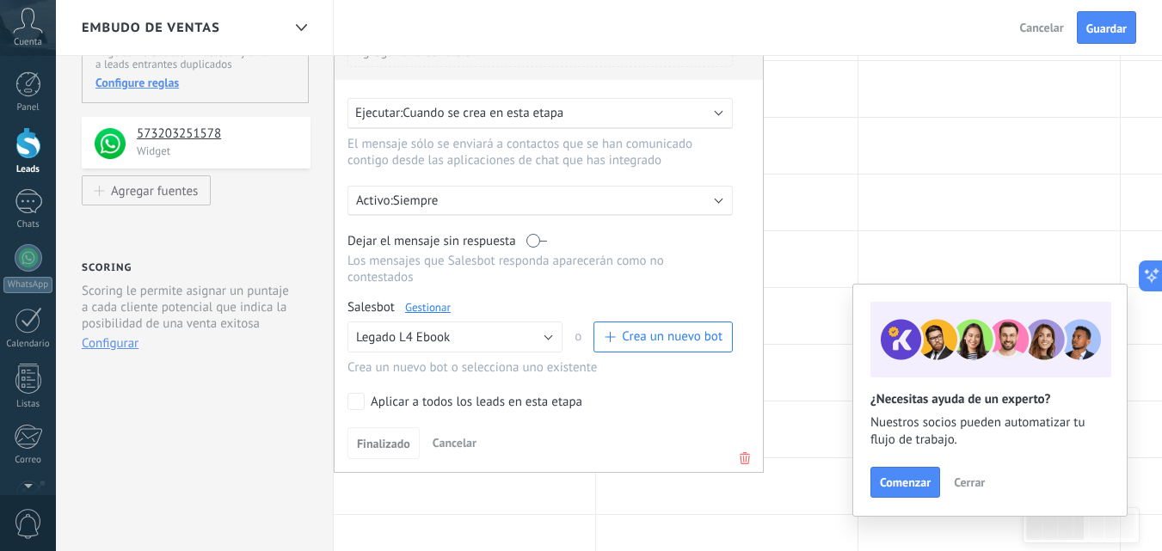
scroll to position [190, 0]
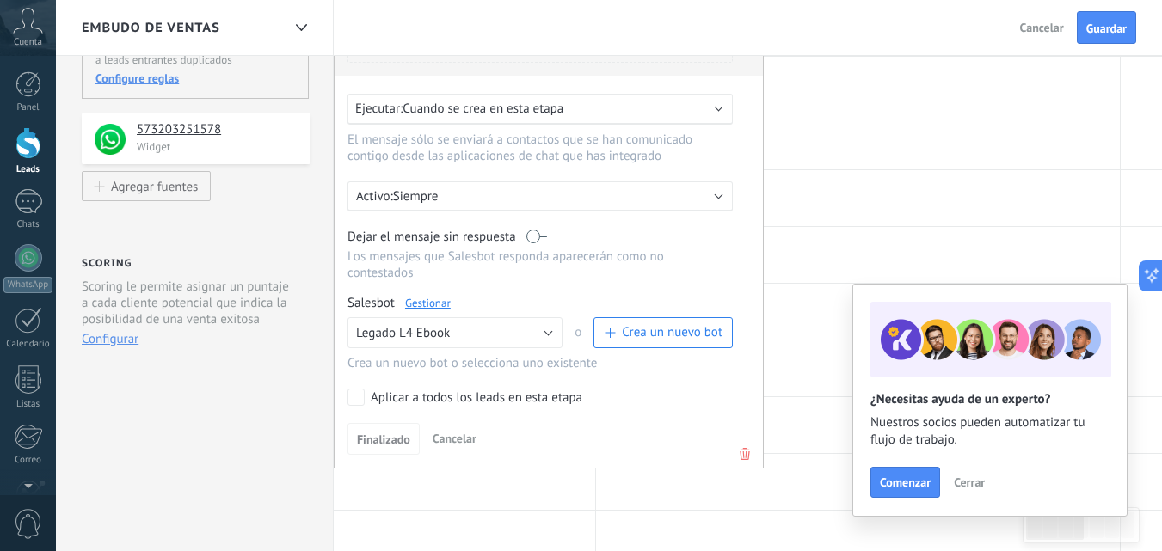
click at [609, 101] on div "Ejecutar: Cuando se crea en esta etapa" at bounding box center [533, 109] width 356 height 16
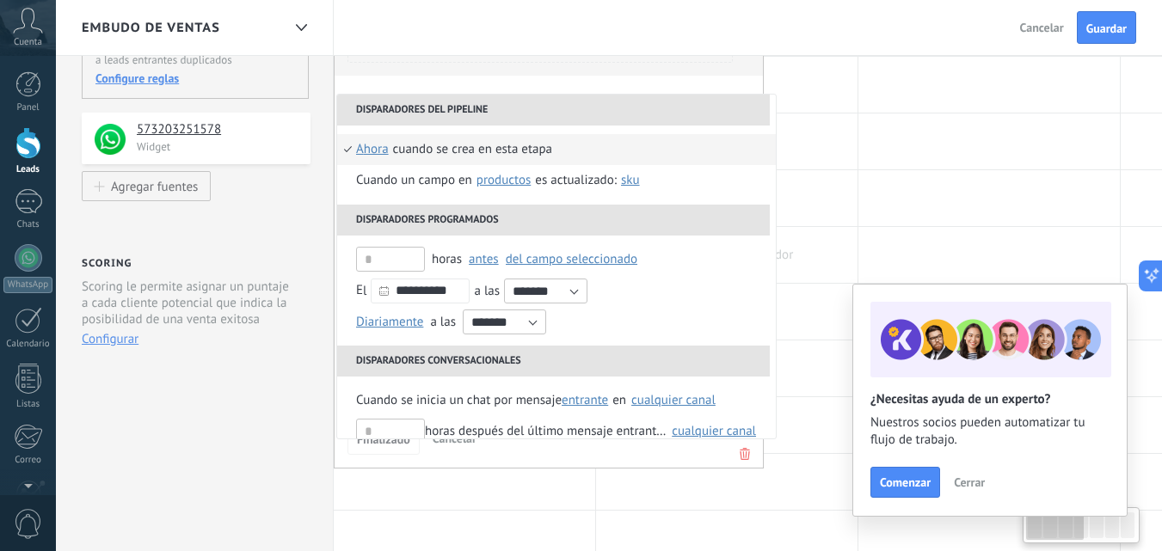
drag, startPoint x: 609, startPoint y: 99, endPoint x: 810, endPoint y: 243, distance: 247.1
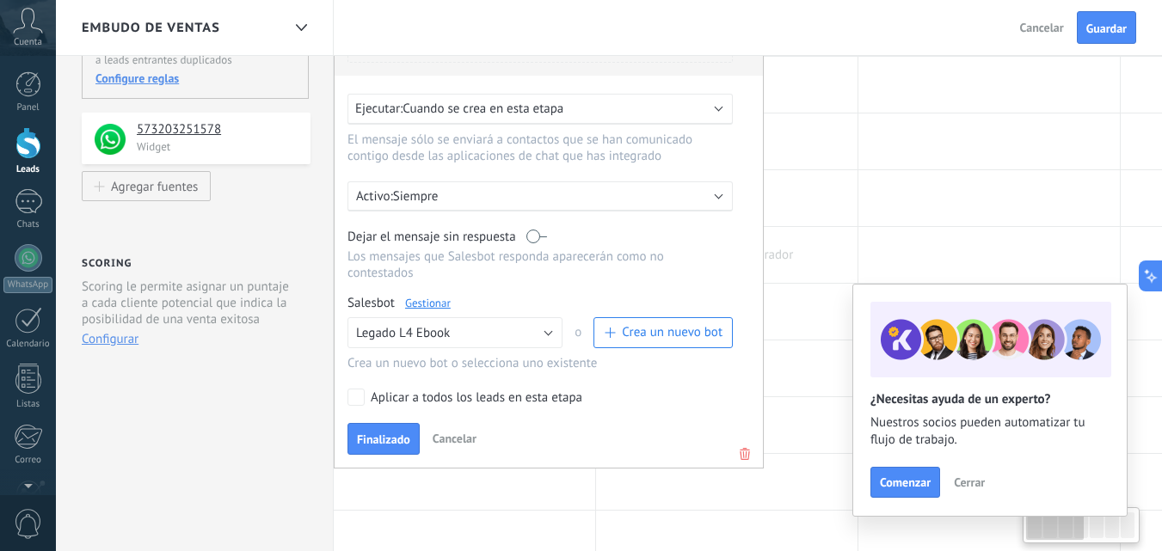
click at [810, 243] on div at bounding box center [727, 255] width 262 height 56
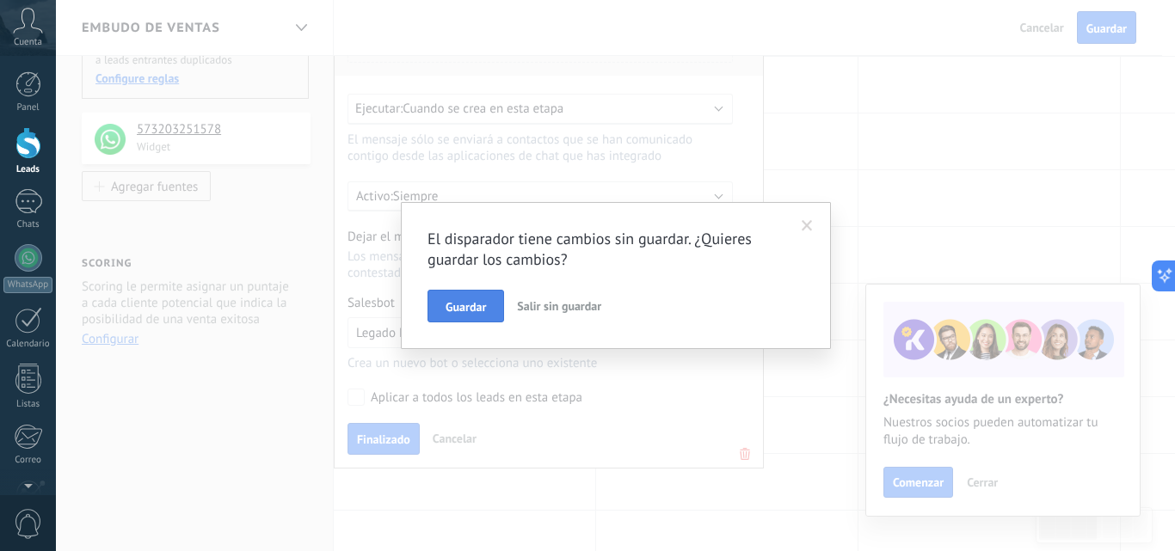
click at [484, 303] on span "Guardar" at bounding box center [466, 307] width 40 height 12
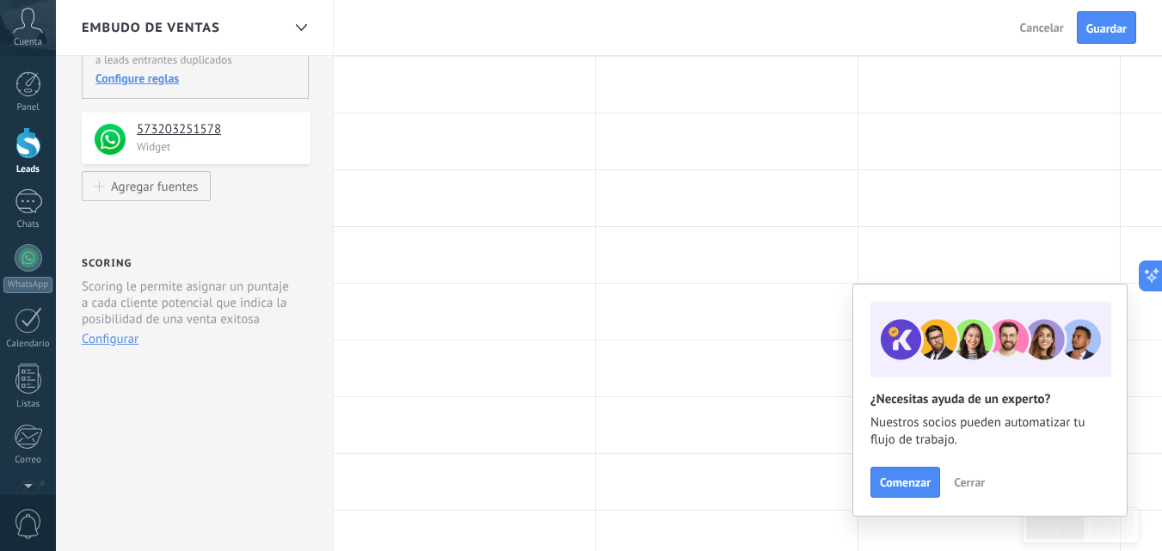
scroll to position [0, 0]
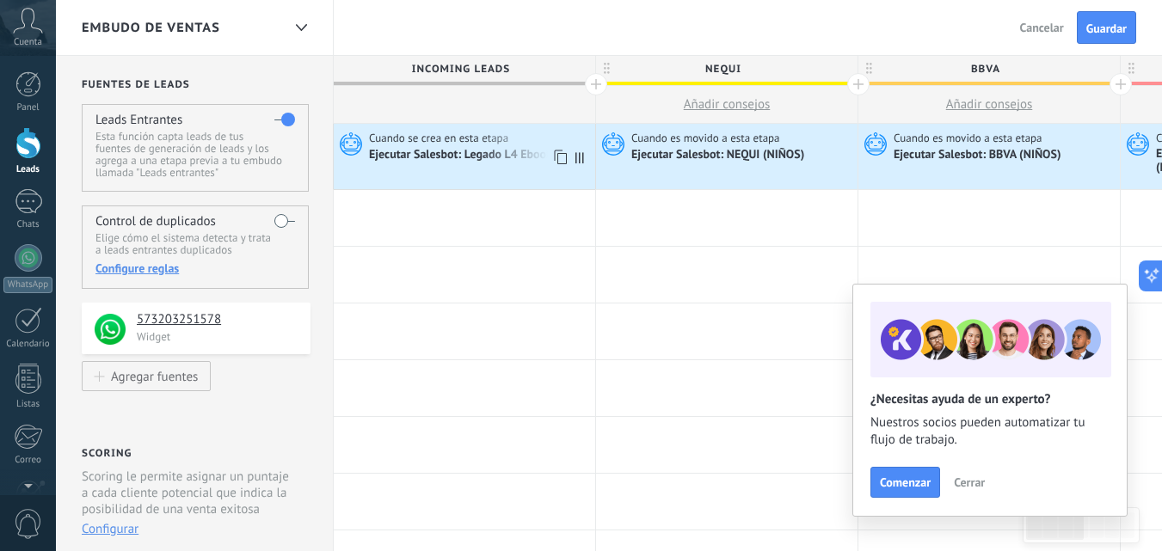
click at [349, 137] on icon at bounding box center [348, 144] width 29 height 26
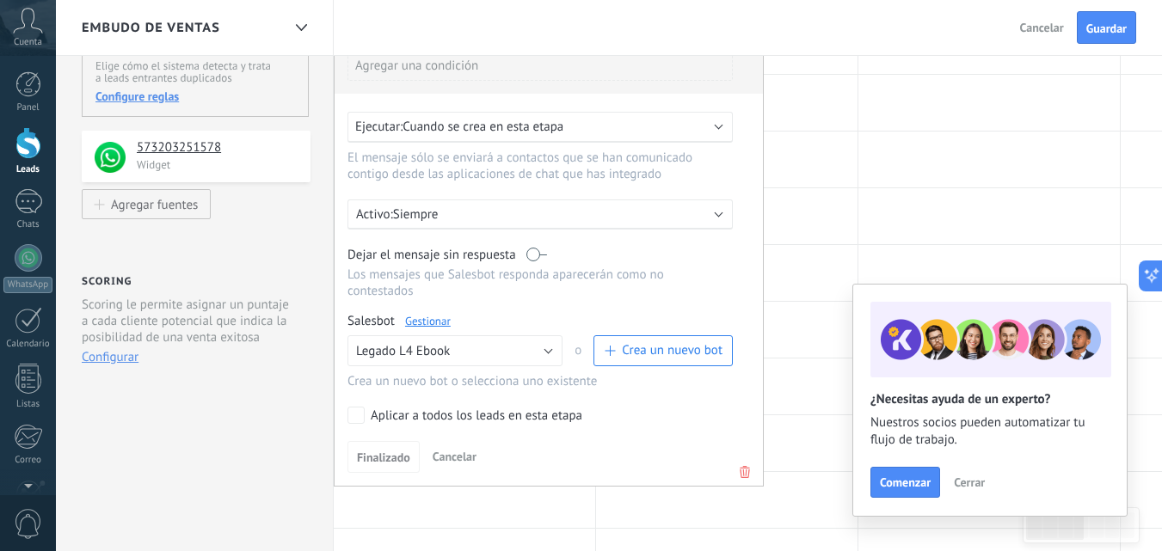
scroll to position [173, 0]
click at [425, 313] on link "Gestionar" at bounding box center [428, 320] width 46 height 15
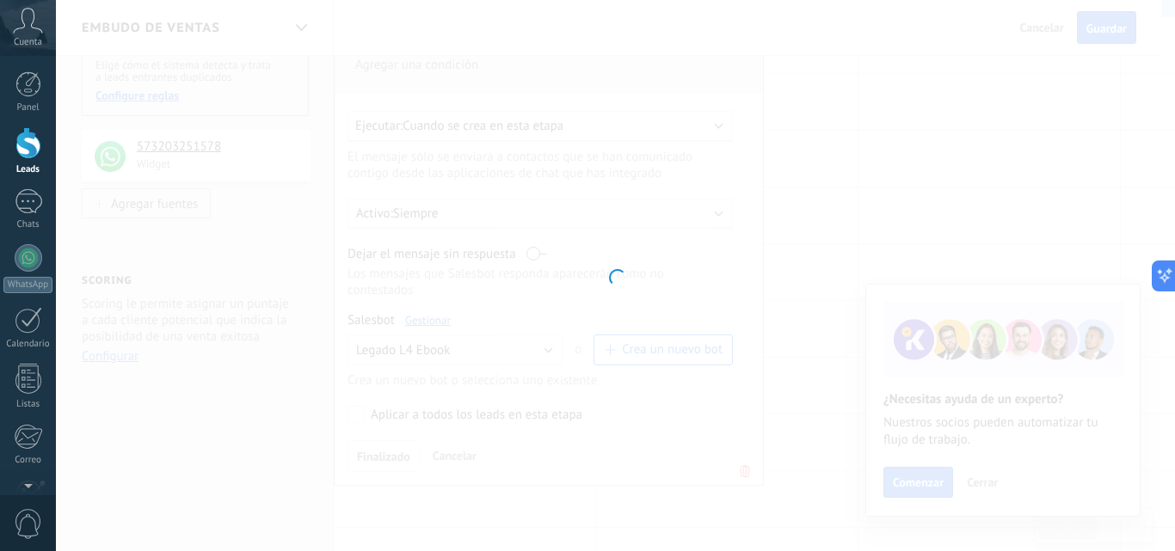
type input "**********"
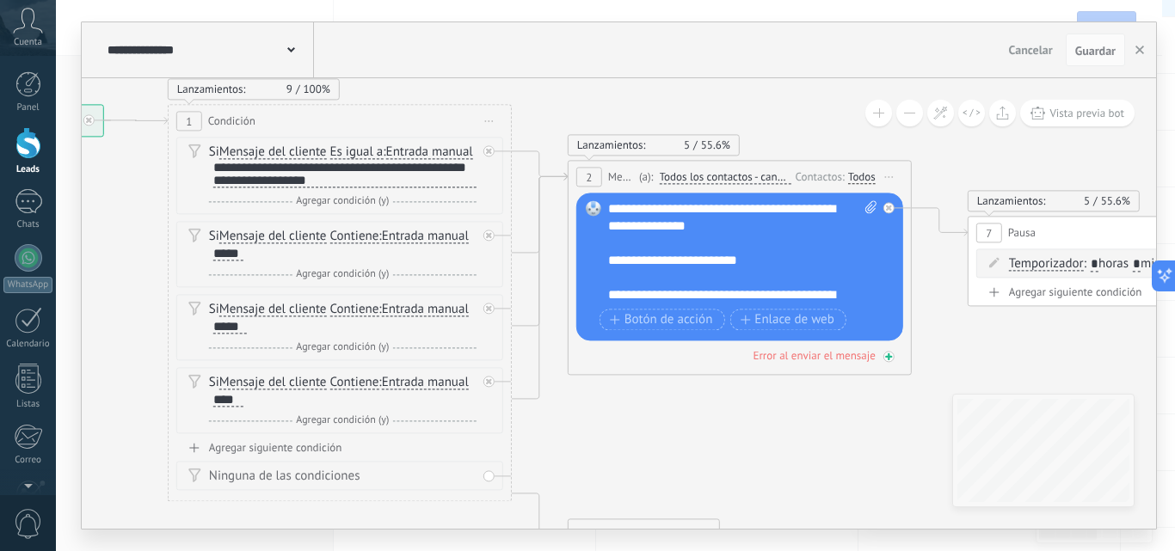
click at [828, 359] on div "Error al enviar el mensaje" at bounding box center [814, 355] width 122 height 15
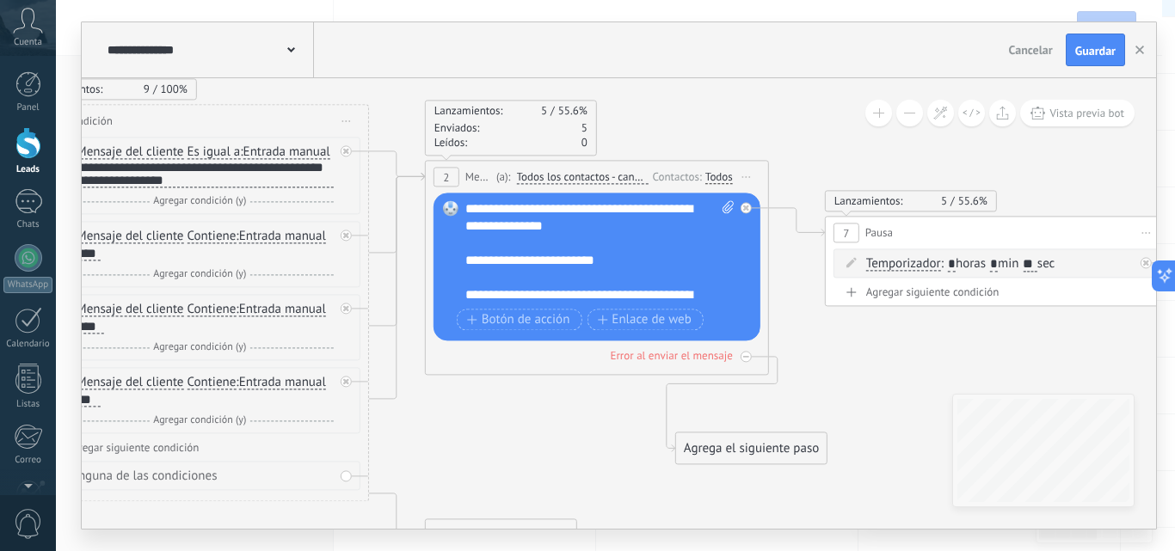
drag, startPoint x: 863, startPoint y: 447, endPoint x: 708, endPoint y: 448, distance: 154.9
click at [708, 448] on div "Agrega el siguiente paso" at bounding box center [751, 448] width 151 height 28
click at [708, 448] on div "Agrega el siguiente paso" at bounding box center [746, 448] width 151 height 28
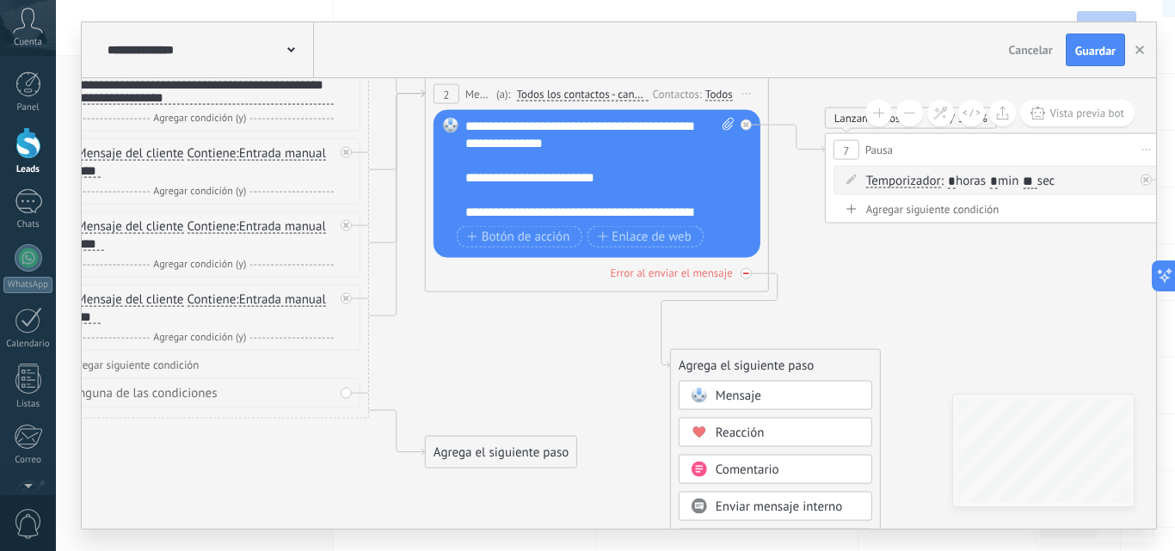
click at [742, 269] on div at bounding box center [746, 273] width 11 height 11
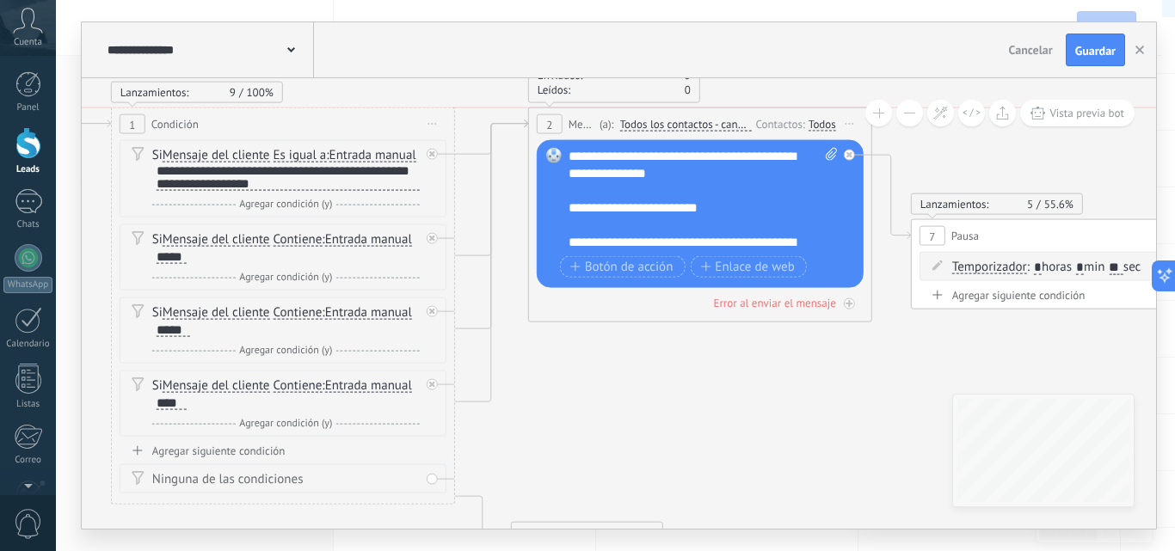
drag, startPoint x: 594, startPoint y: 179, endPoint x: 613, endPoint y: 114, distance: 67.8
click at [613, 116] on span "(a):" at bounding box center [607, 124] width 15 height 16
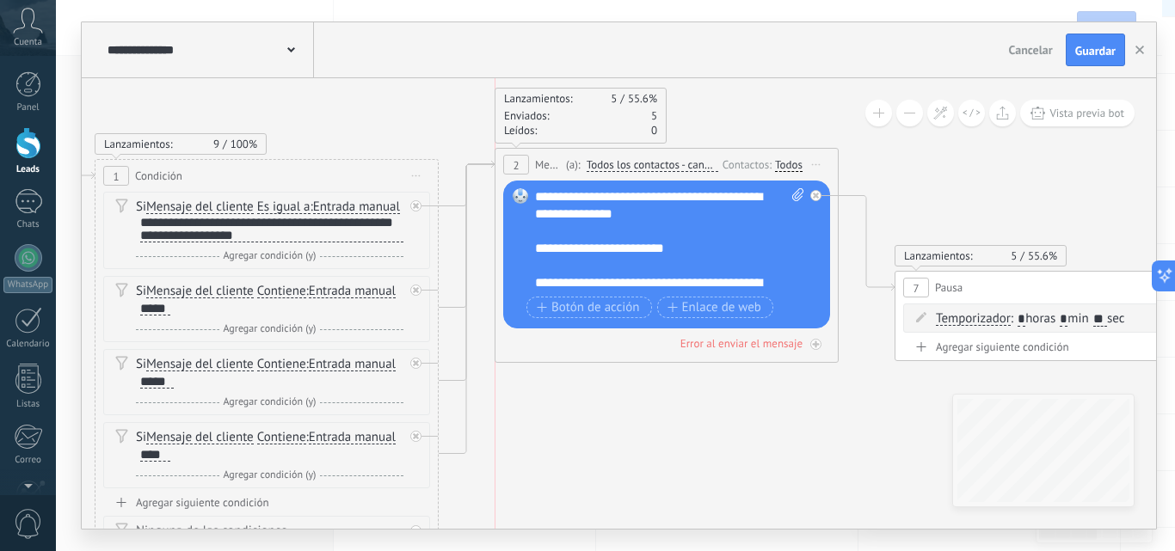
drag, startPoint x: 734, startPoint y: 167, endPoint x: 720, endPoint y: 165, distance: 13.9
click at [720, 165] on div "2 Mensaje ******* (a): Todos los contactos - canales seleccionados Todos los co…" at bounding box center [667, 165] width 342 height 32
click at [787, 161] on div "Todos" at bounding box center [789, 165] width 28 height 14
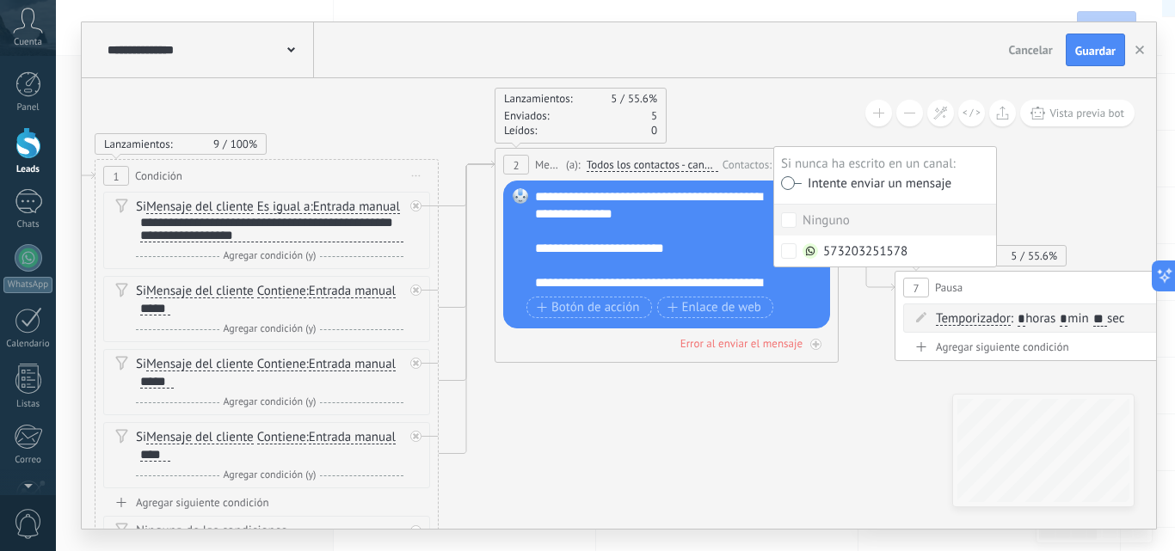
click at [601, 163] on span "Todos los contactos - canales seleccionados" at bounding box center [653, 165] width 132 height 14
click at [601, 163] on button "Todos los contactos - canales seleccionados" at bounding box center [685, 165] width 215 height 31
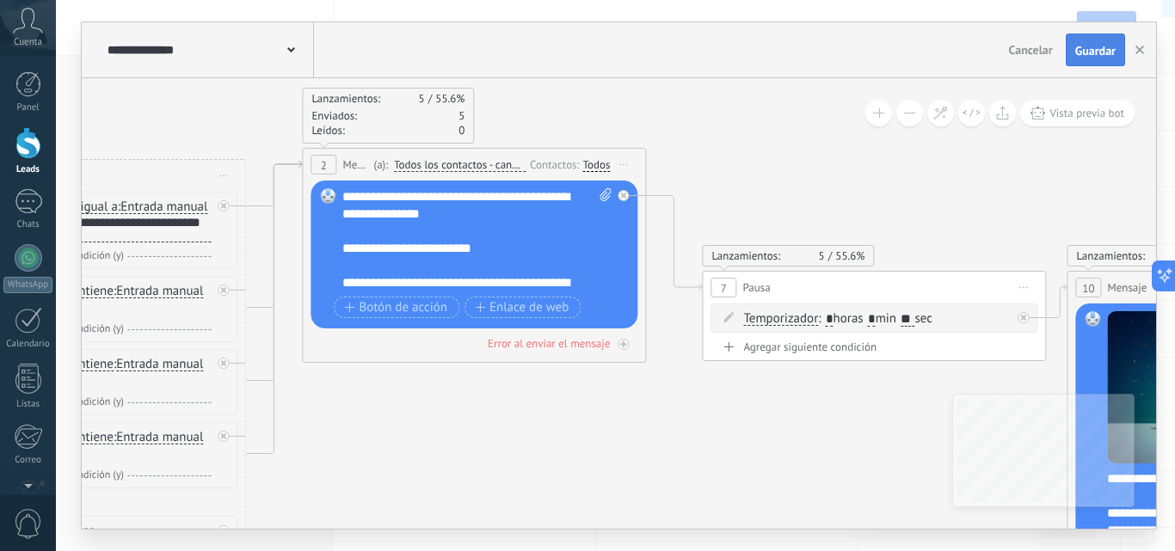
click at [1087, 60] on button "Guardar" at bounding box center [1095, 50] width 59 height 33
click at [4, 157] on link "Leads" at bounding box center [28, 151] width 56 height 48
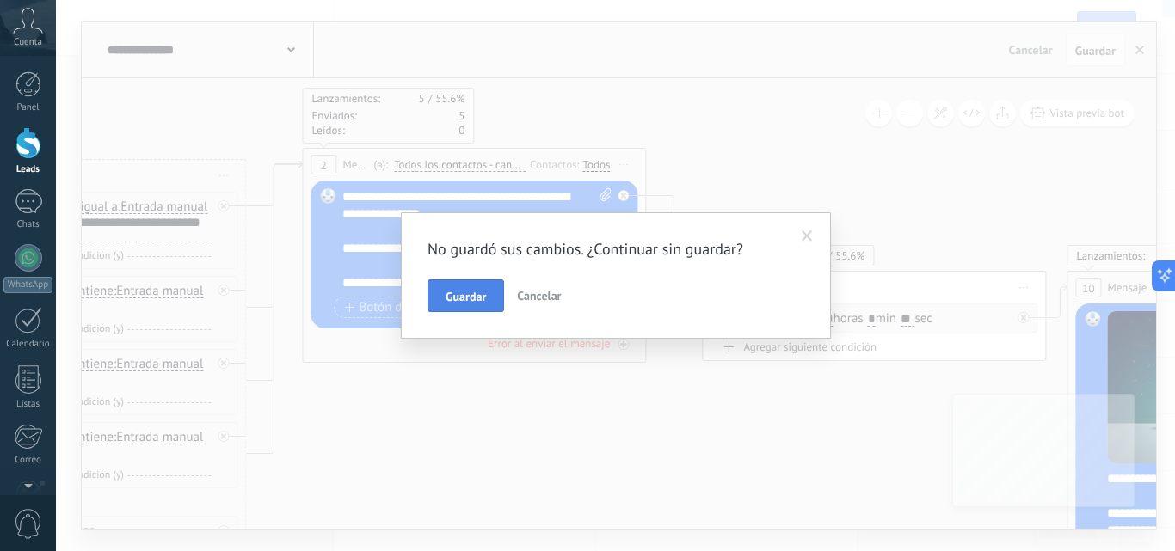
click at [448, 306] on button "Guardar" at bounding box center [466, 296] width 77 height 33
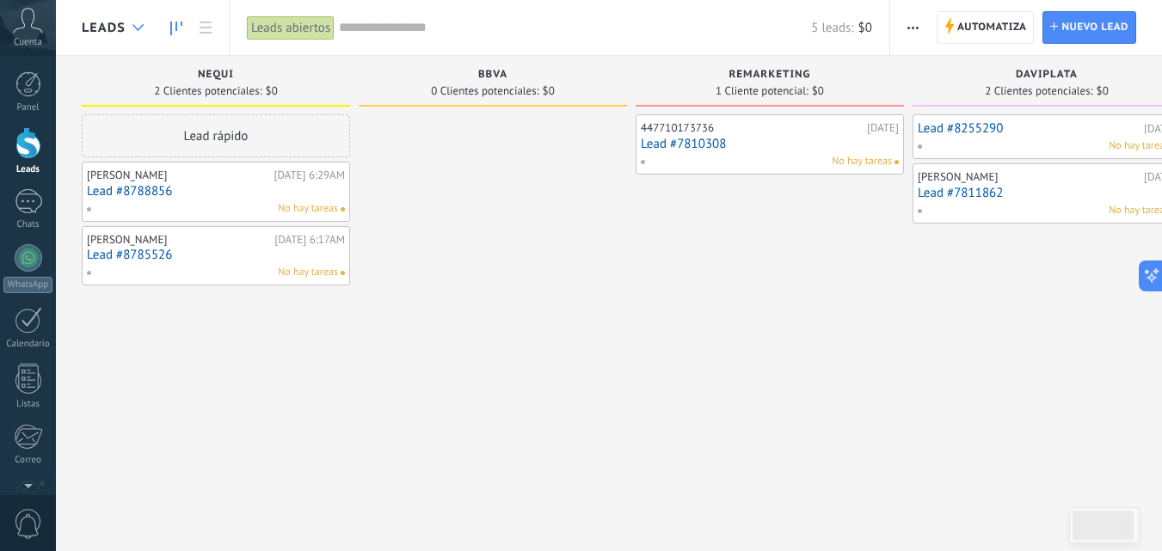
click at [133, 32] on div at bounding box center [138, 28] width 28 height 34
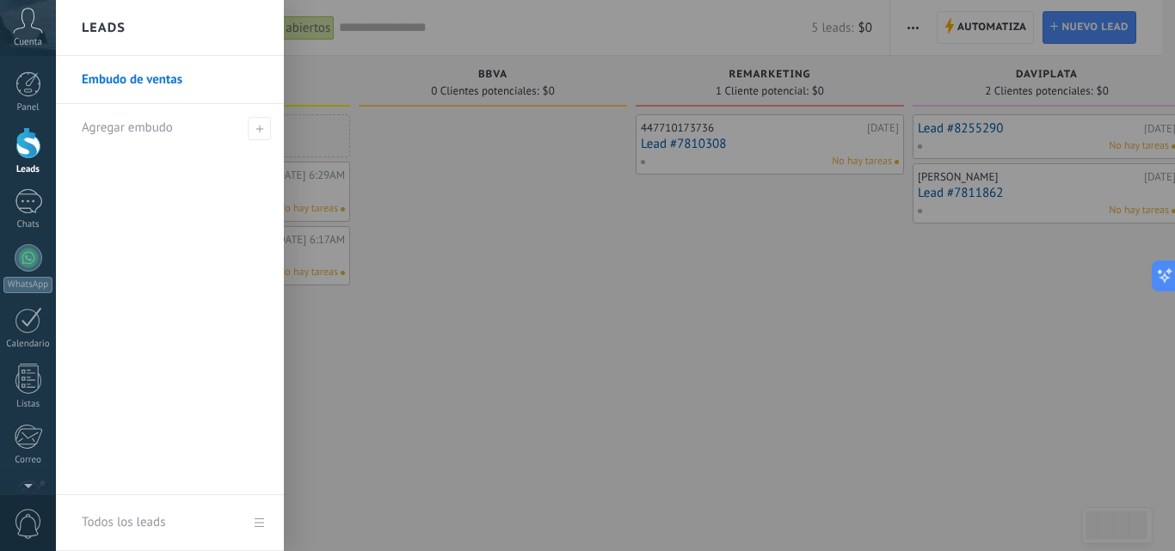
click at [472, 280] on div at bounding box center [643, 275] width 1175 height 551
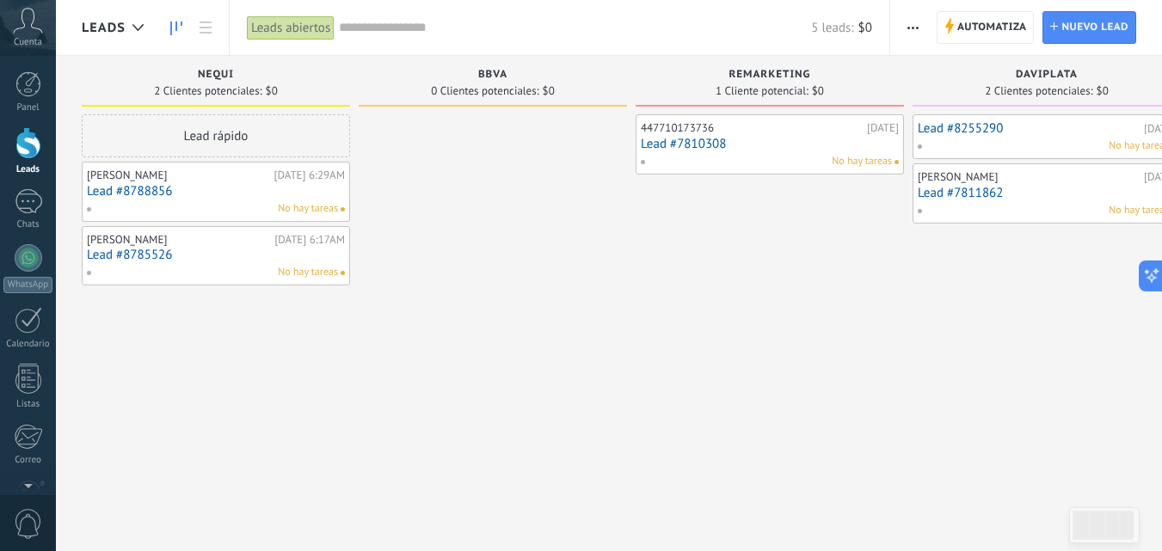
click at [294, 16] on div "Leads abiertos" at bounding box center [291, 27] width 88 height 25
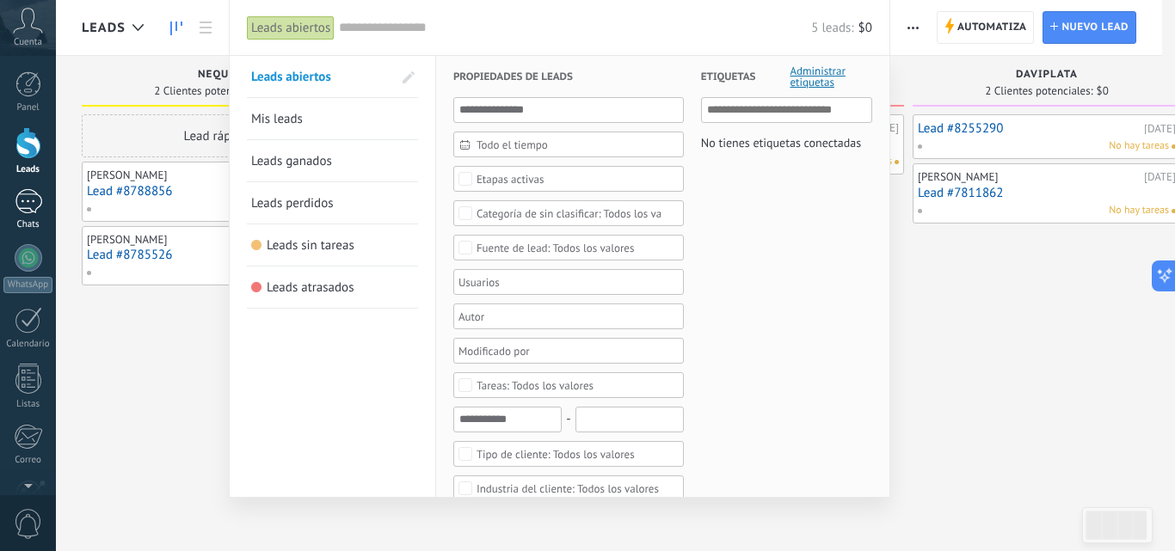
click at [34, 212] on div "1" at bounding box center [29, 201] width 28 height 25
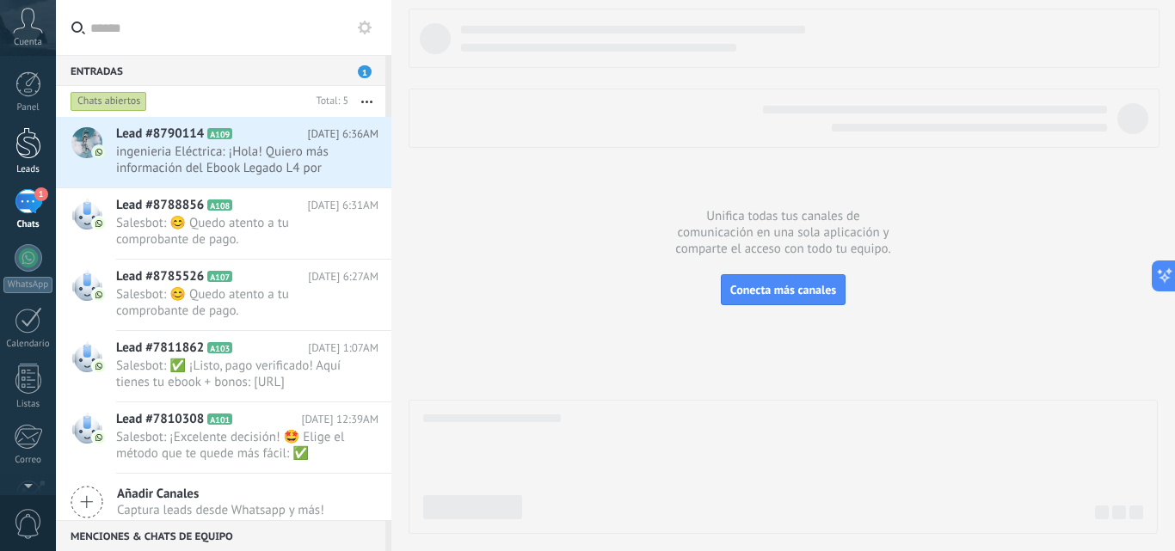
click at [28, 164] on div "Leads" at bounding box center [28, 169] width 50 height 11
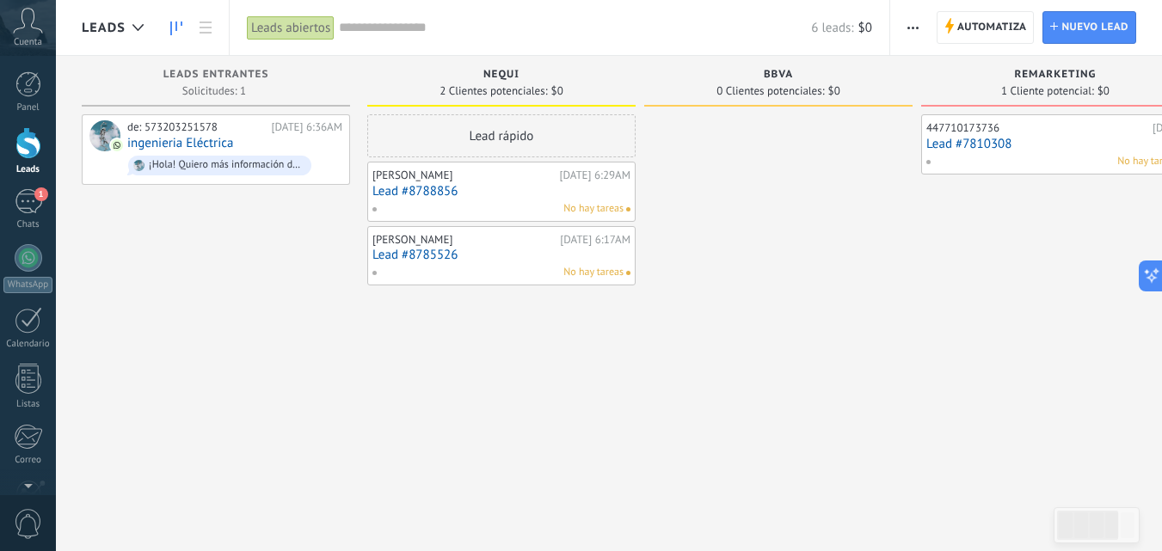
click at [926, 30] on button "button" at bounding box center [913, 27] width 25 height 33
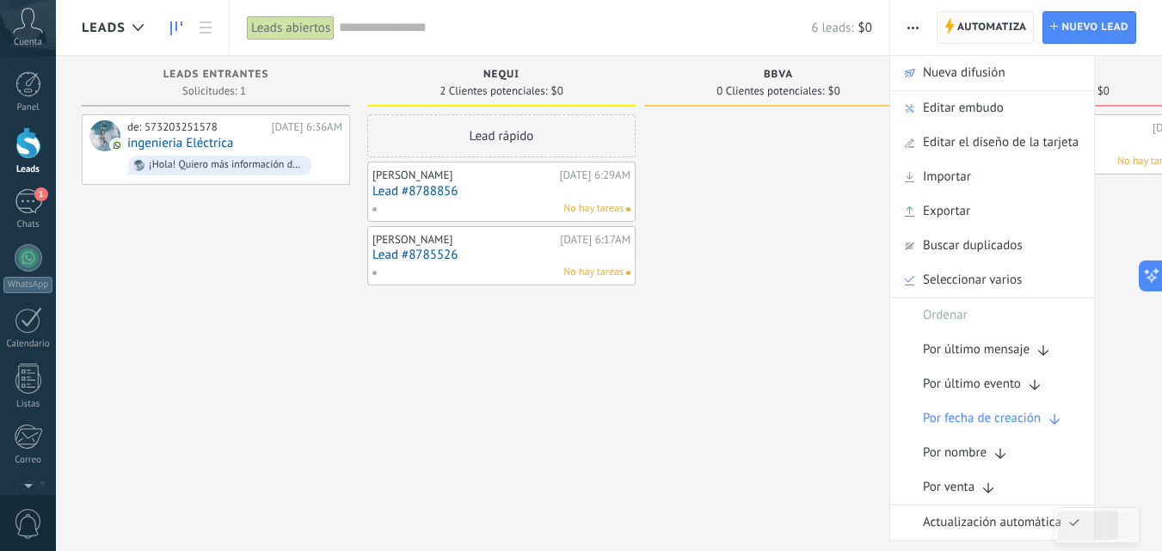
click at [992, 20] on span "Automatiza" at bounding box center [993, 27] width 70 height 31
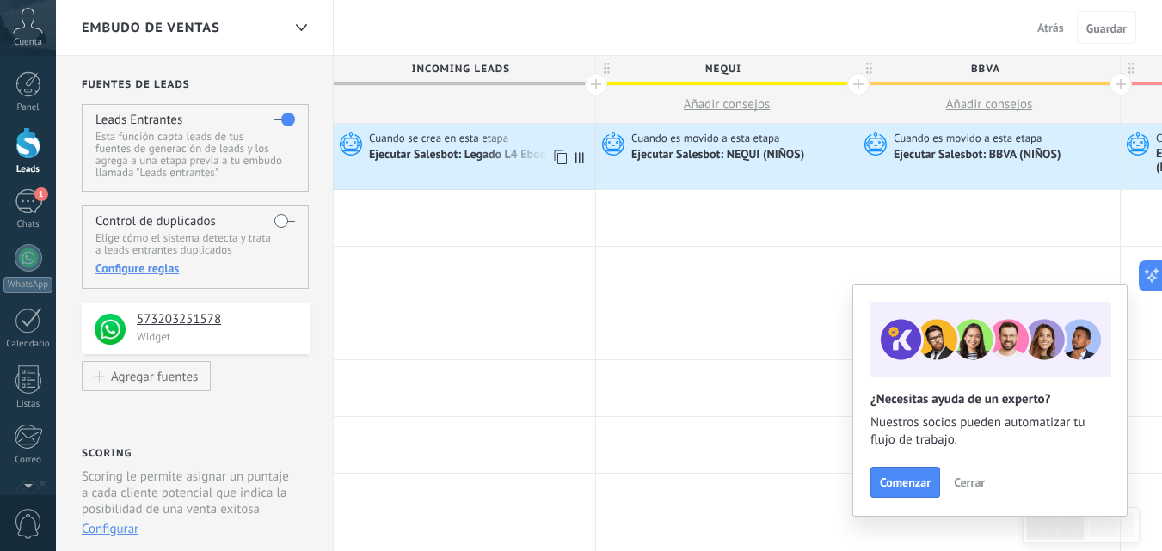
click at [355, 146] on icon at bounding box center [348, 144] width 29 height 26
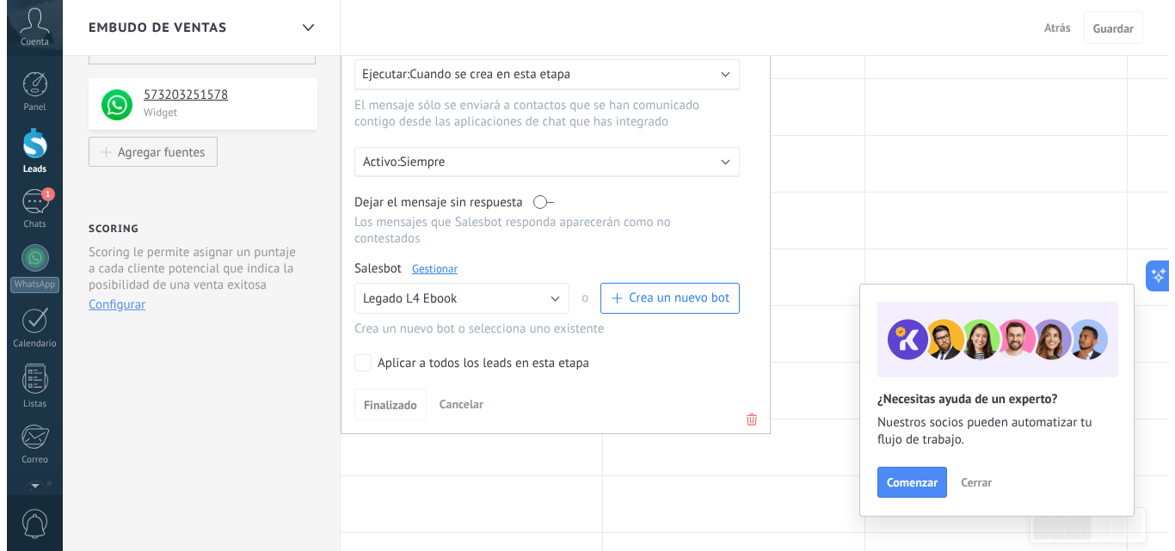
scroll to position [225, 0]
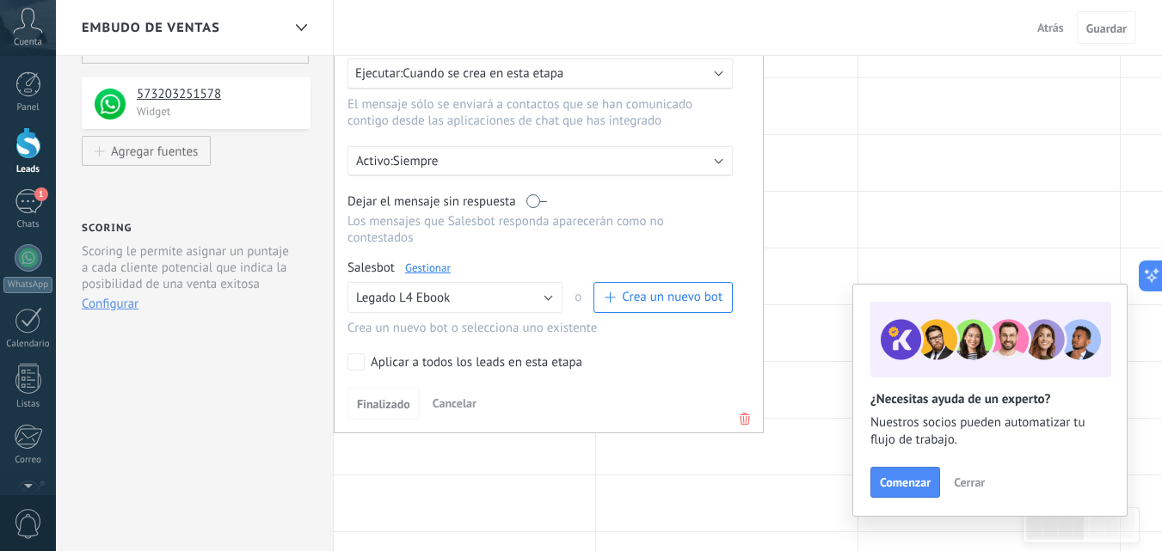
click at [432, 261] on link "Gestionar" at bounding box center [428, 268] width 46 height 15
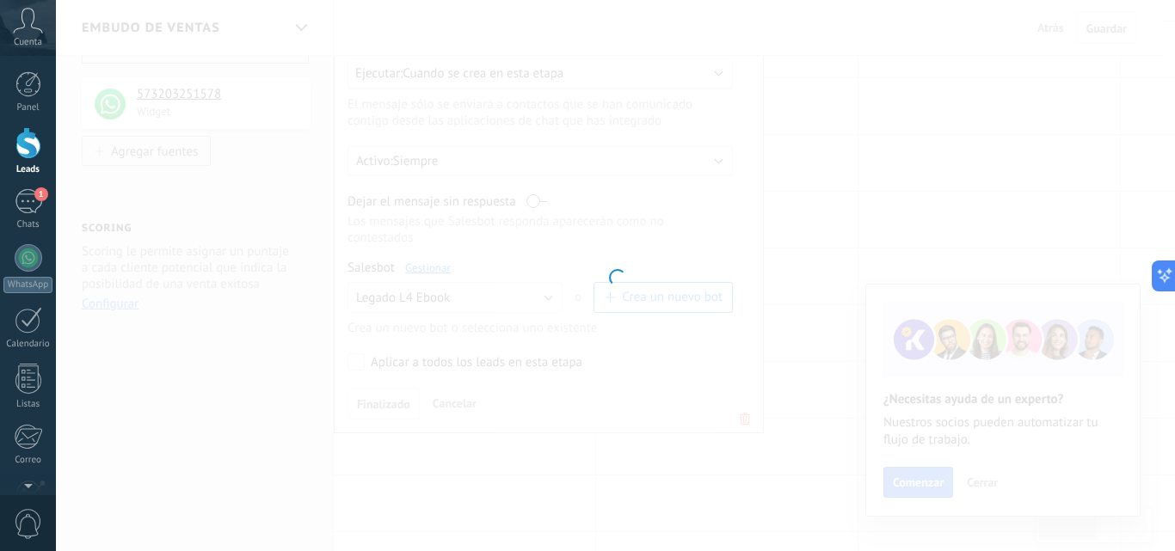
type input "**********"
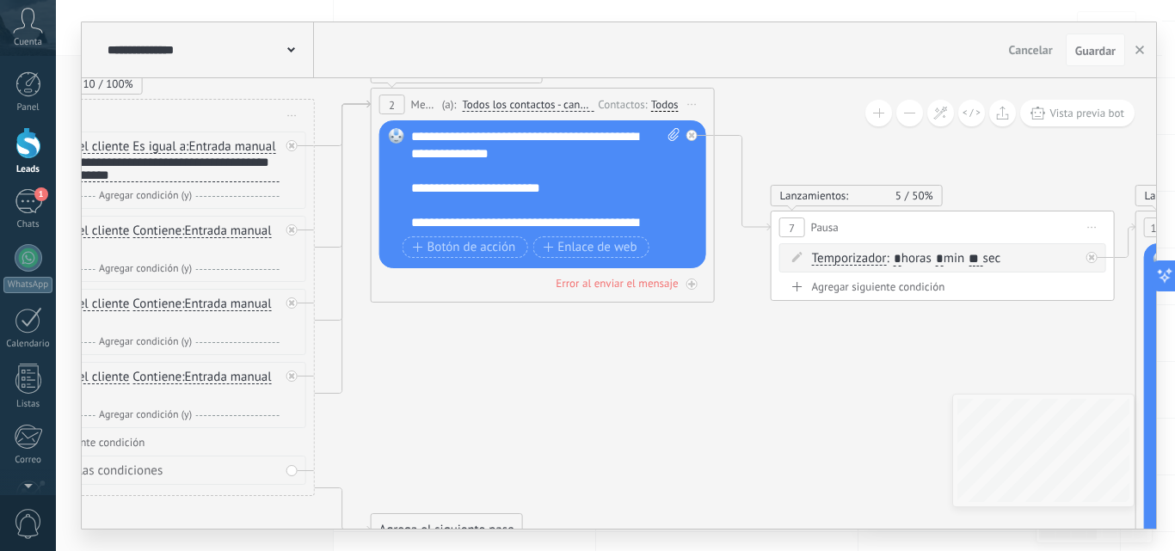
click at [414, 134] on div "**********" at bounding box center [545, 179] width 269 height 103
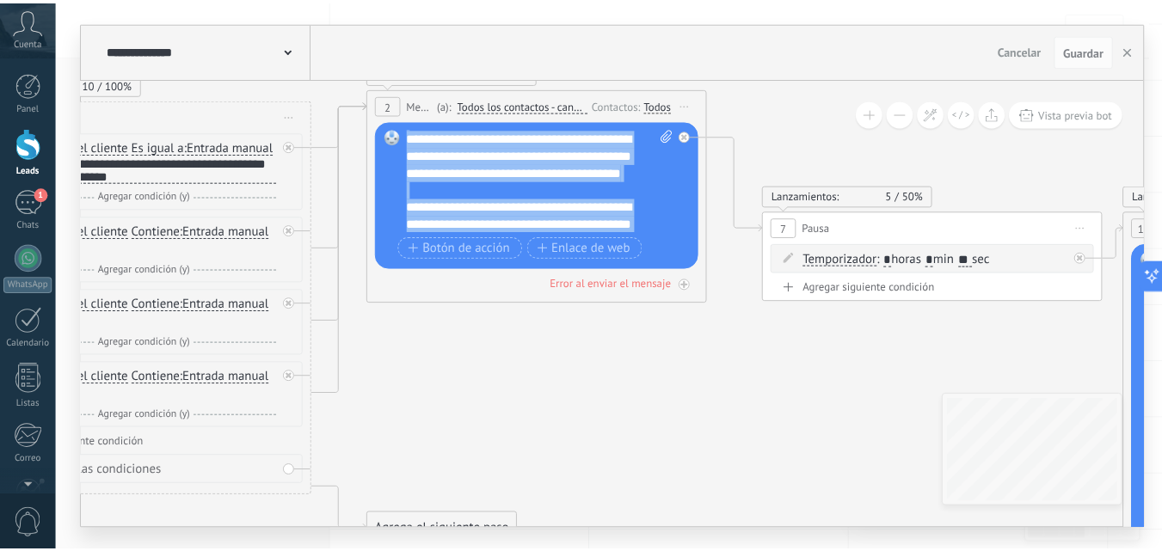
scroll to position [257, 0]
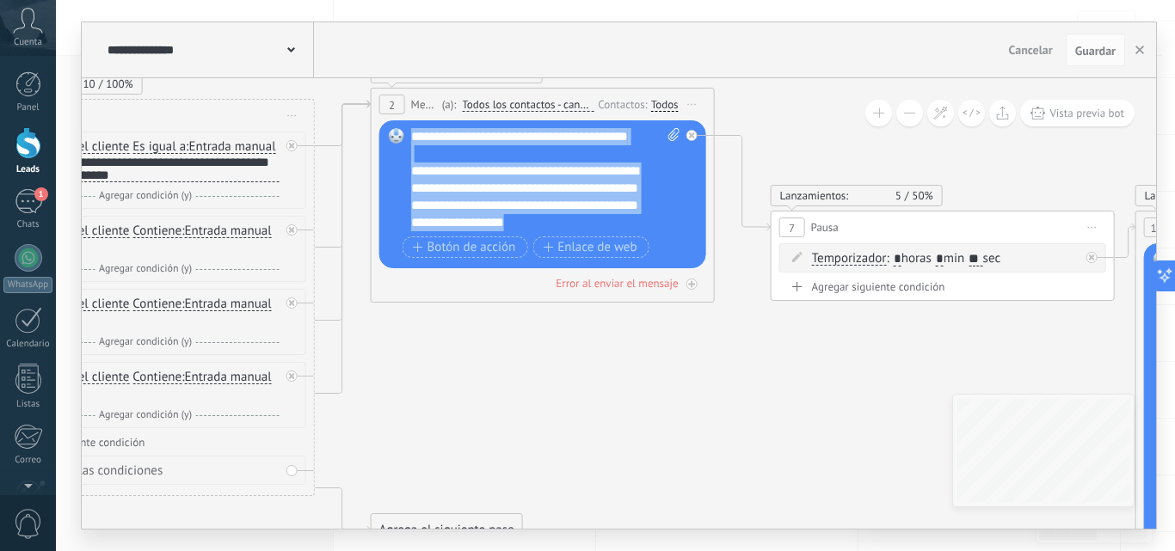
copy div "**********"
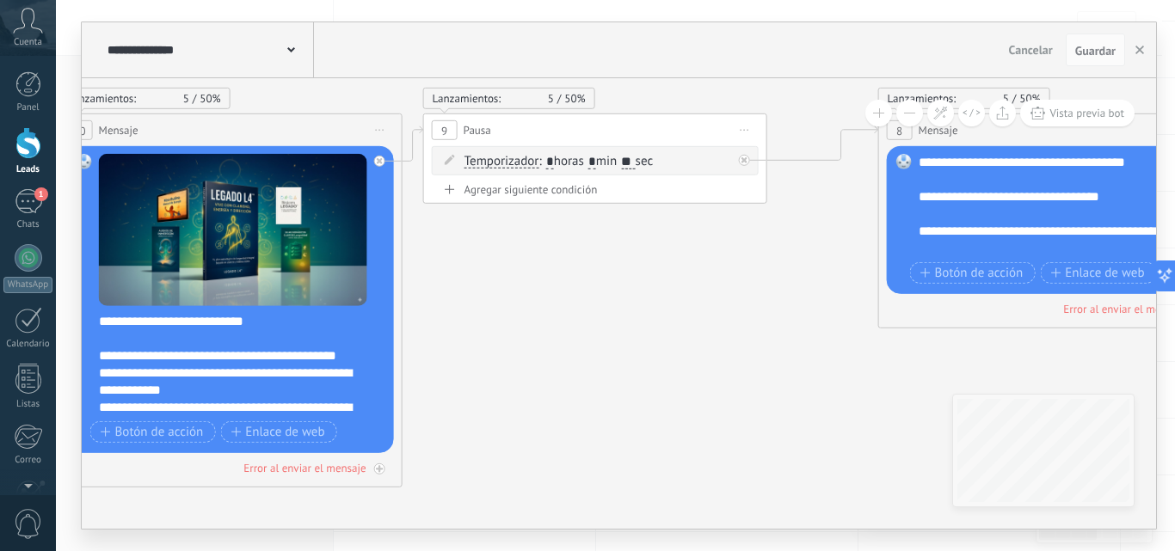
click at [635, 162] on input "**" at bounding box center [628, 162] width 14 height 14
type input "*"
click at [921, 166] on div "**********" at bounding box center [1053, 205] width 269 height 103
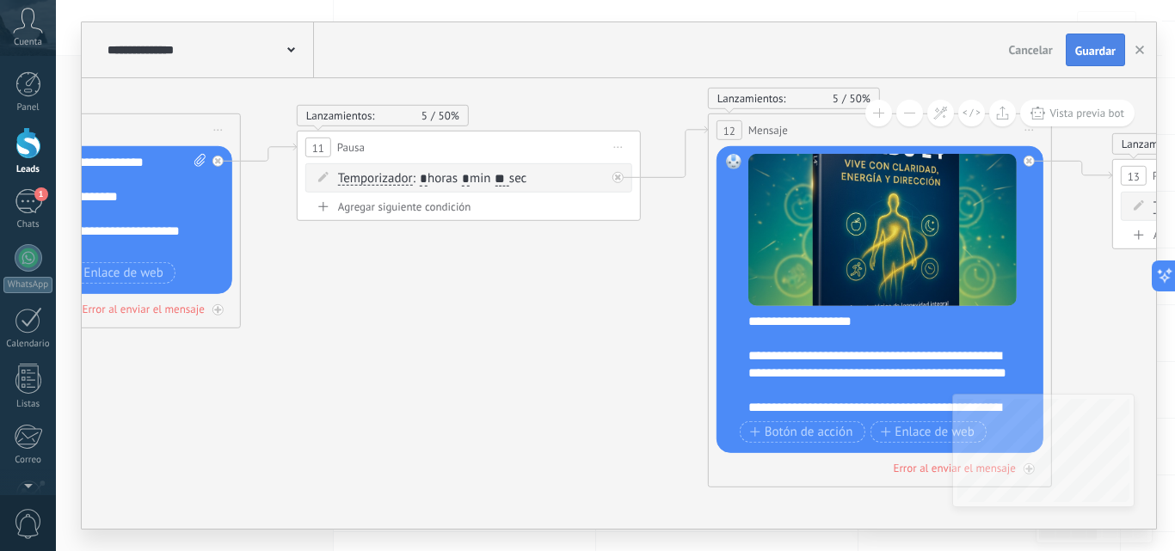
click at [1083, 51] on span "Guardar" at bounding box center [1095, 51] width 40 height 12
click at [1141, 48] on icon "button" at bounding box center [1140, 50] width 9 height 9
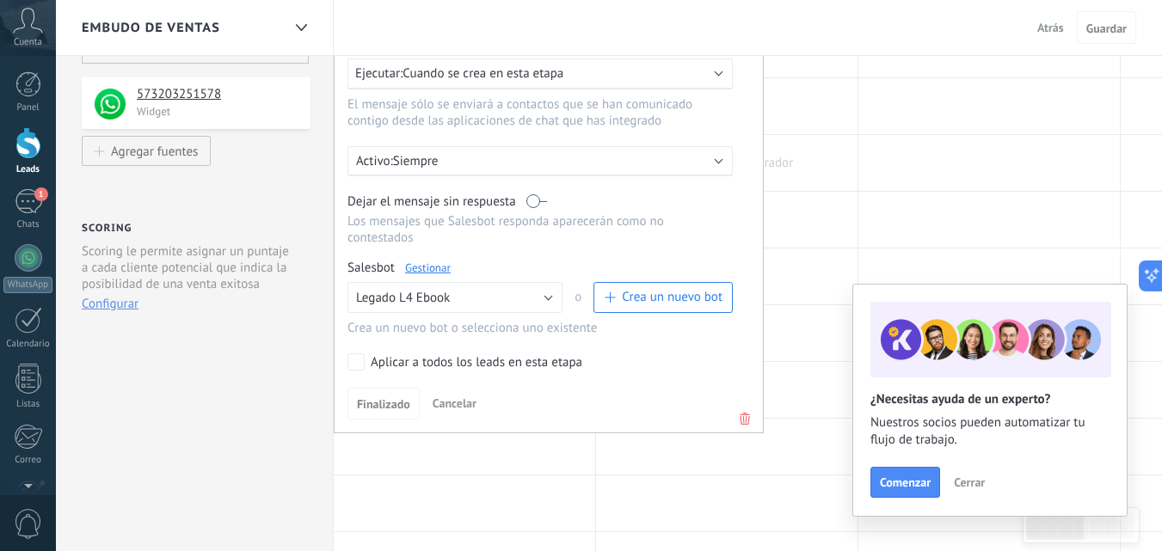
click at [847, 168] on div at bounding box center [727, 163] width 262 height 56
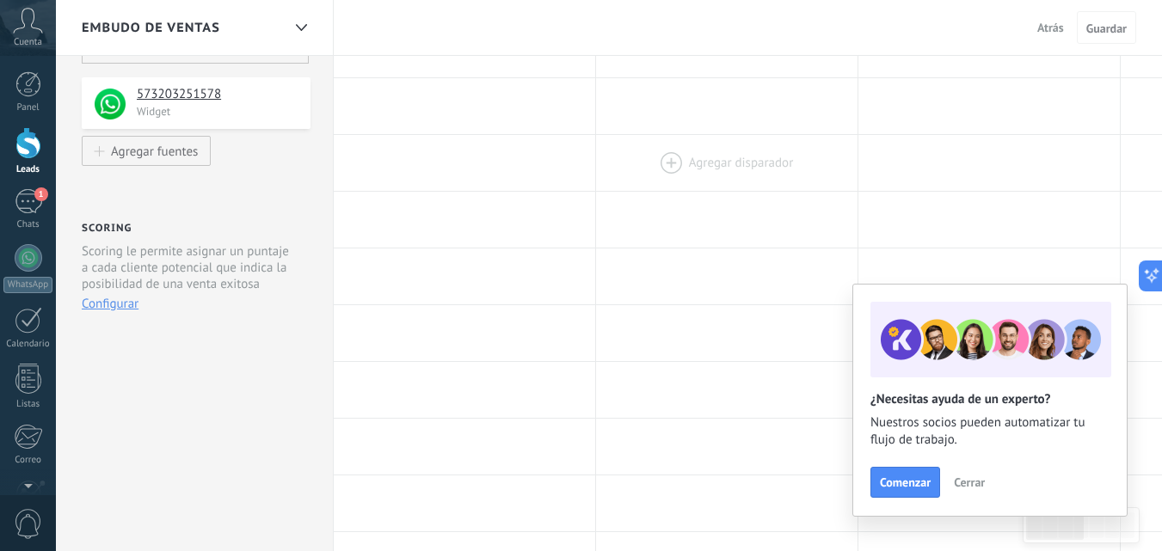
scroll to position [0, 0]
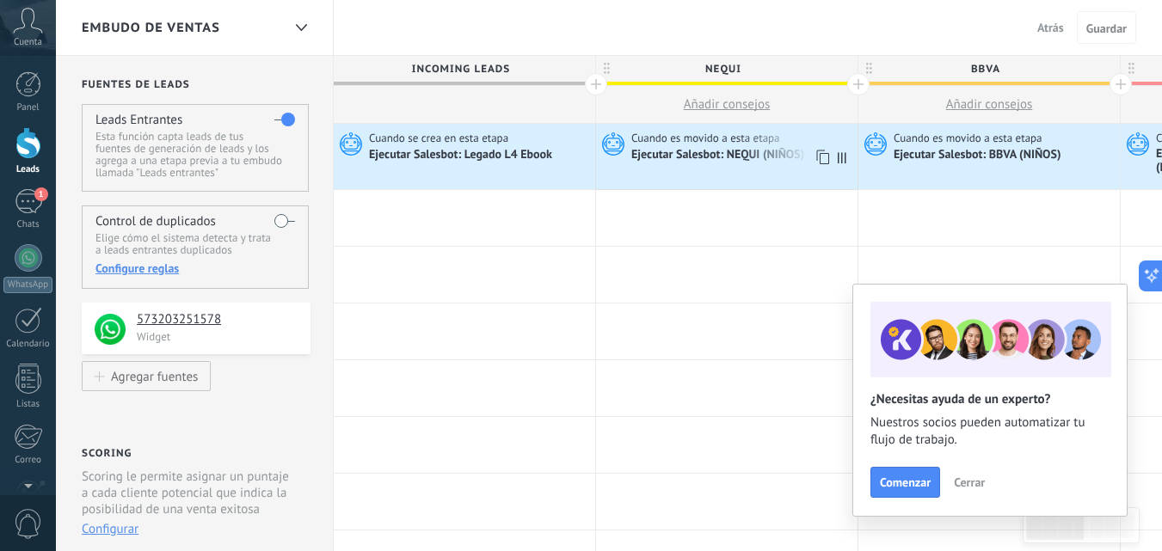
click at [615, 144] on icon at bounding box center [610, 144] width 29 height 26
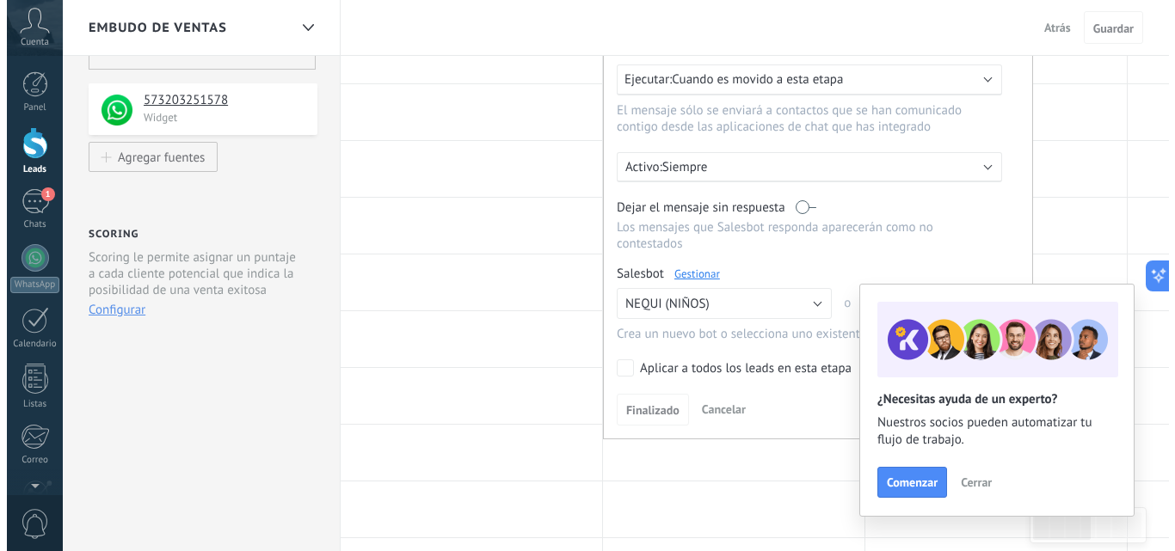
scroll to position [223, 0]
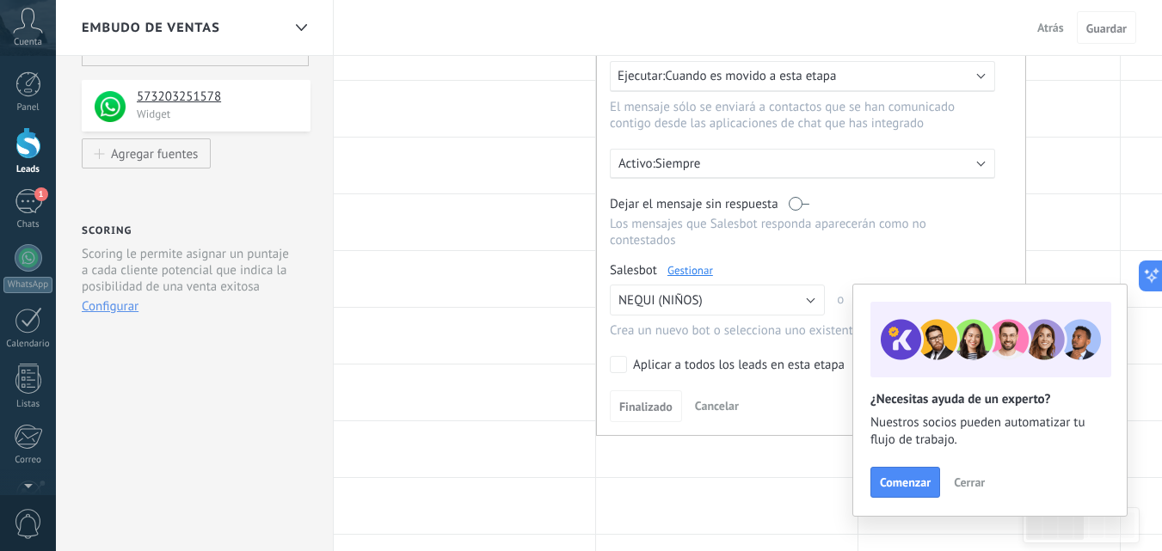
click at [700, 263] on link "Gestionar" at bounding box center [691, 270] width 46 height 15
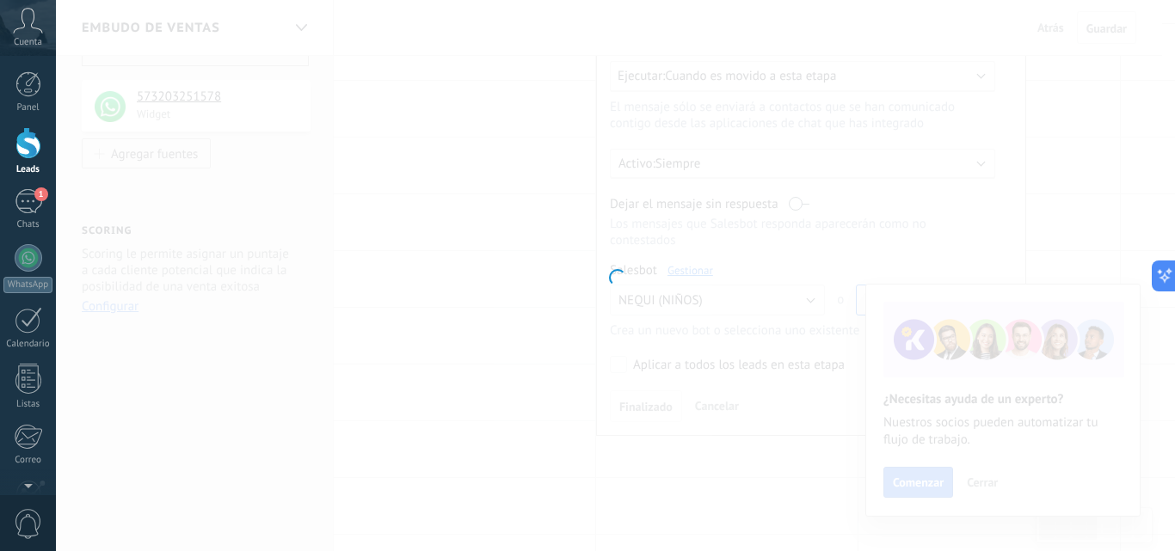
type input "**********"
